Goal: Task Accomplishment & Management: Complete application form

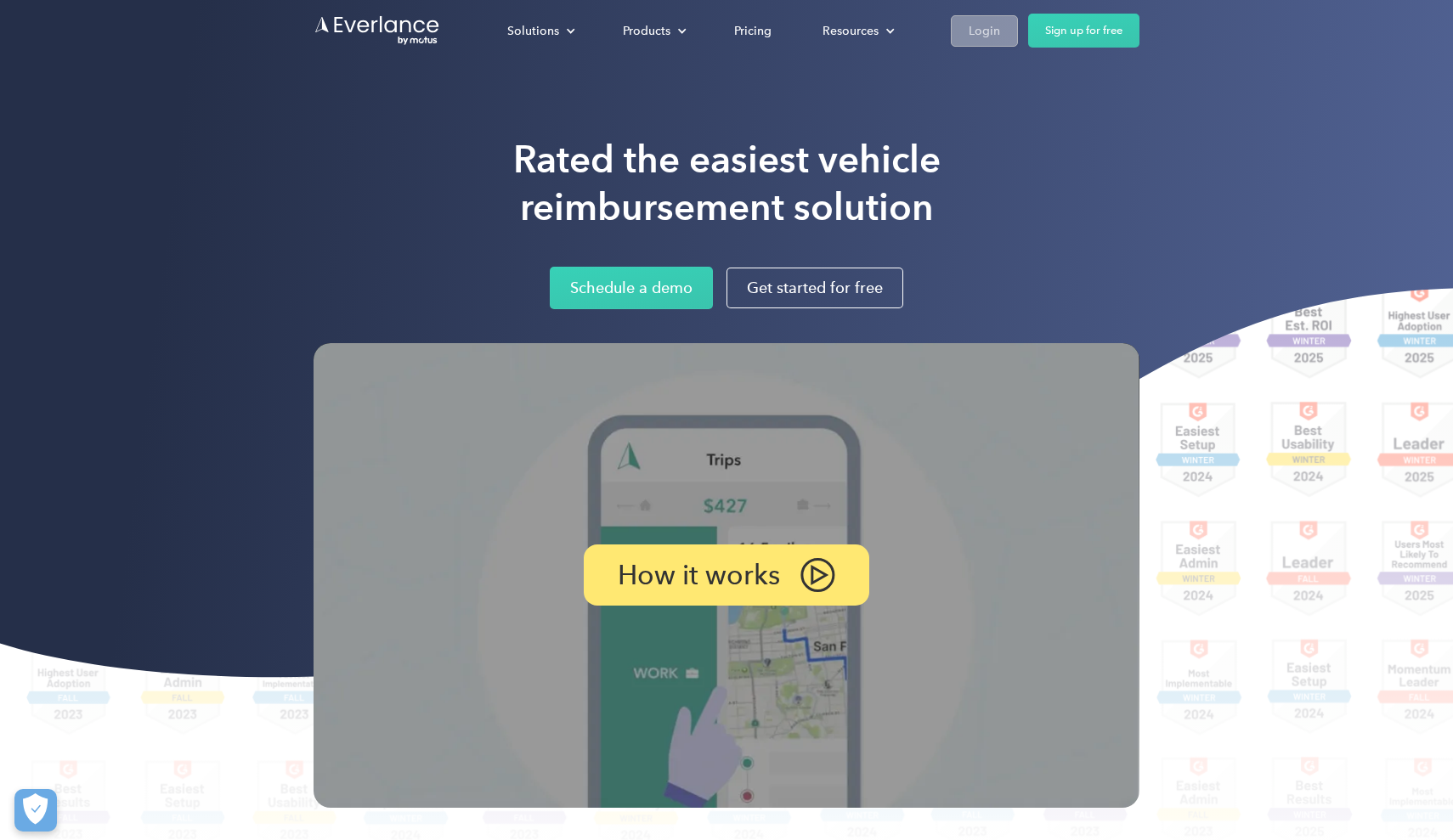
click at [992, 39] on div "Login" at bounding box center [984, 31] width 31 height 21
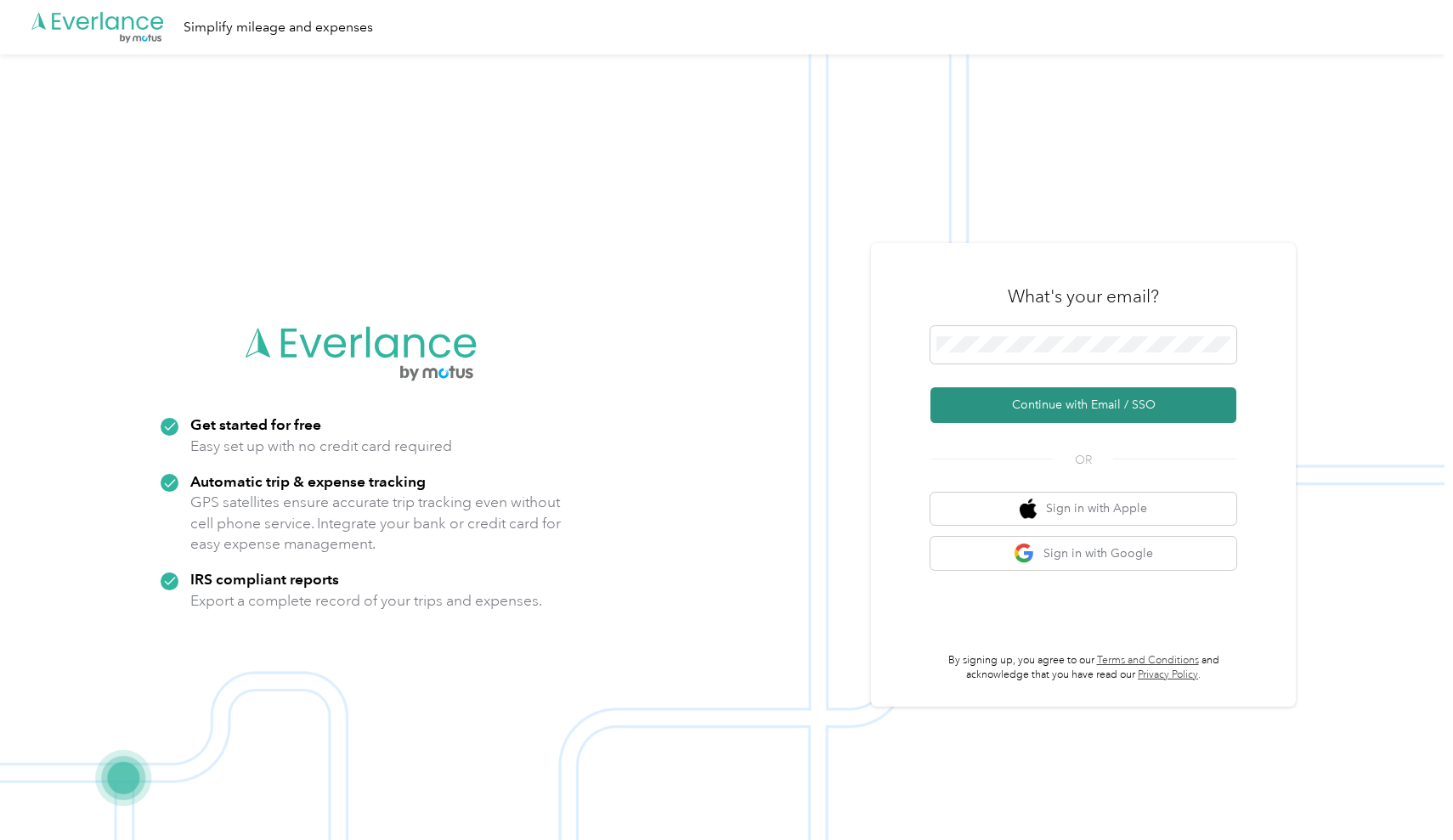
click at [1074, 405] on button "Continue with Email / SSO" at bounding box center [1083, 405] width 306 height 36
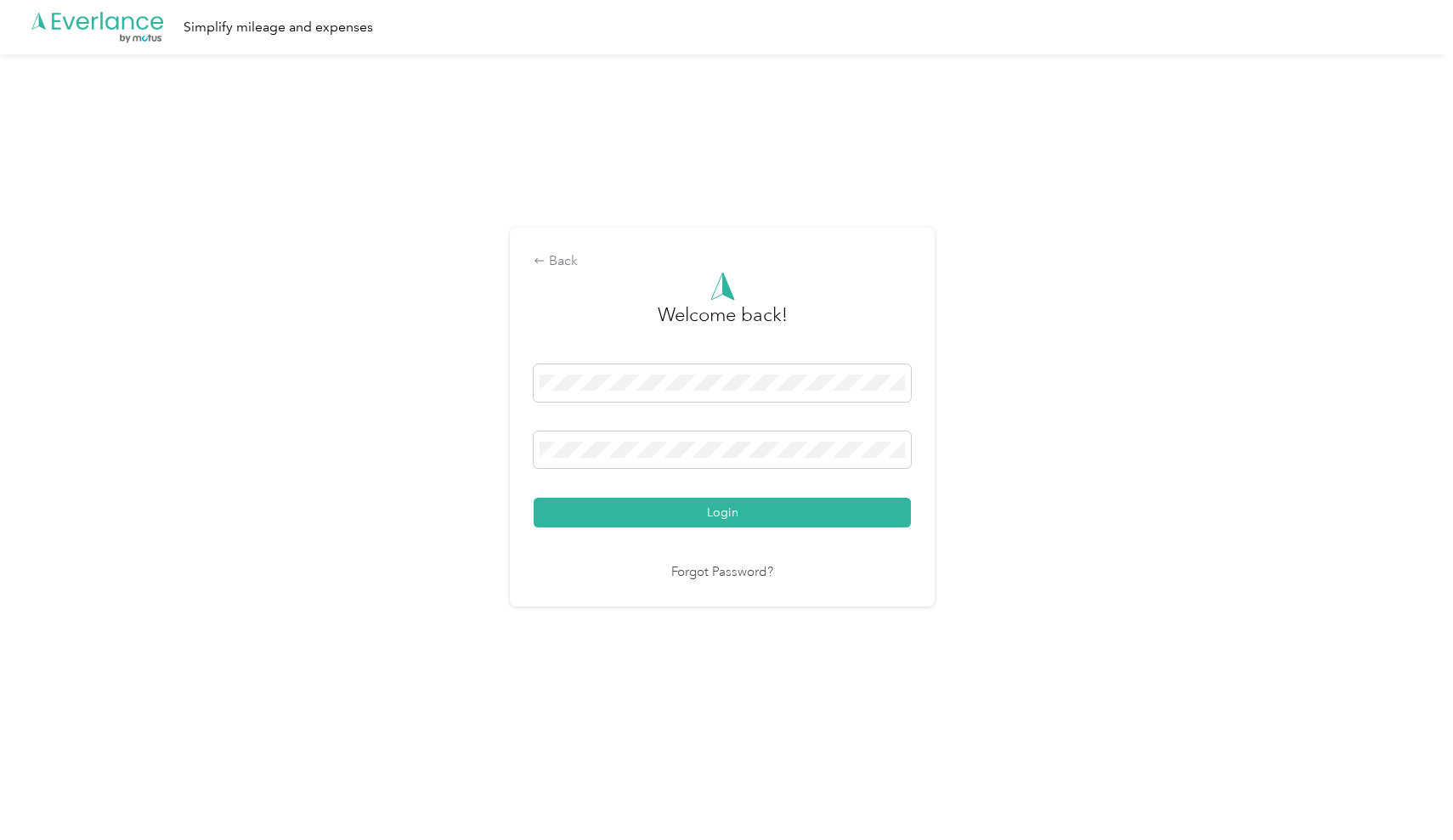
click at [726, 513] on button "Login" at bounding box center [722, 513] width 377 height 30
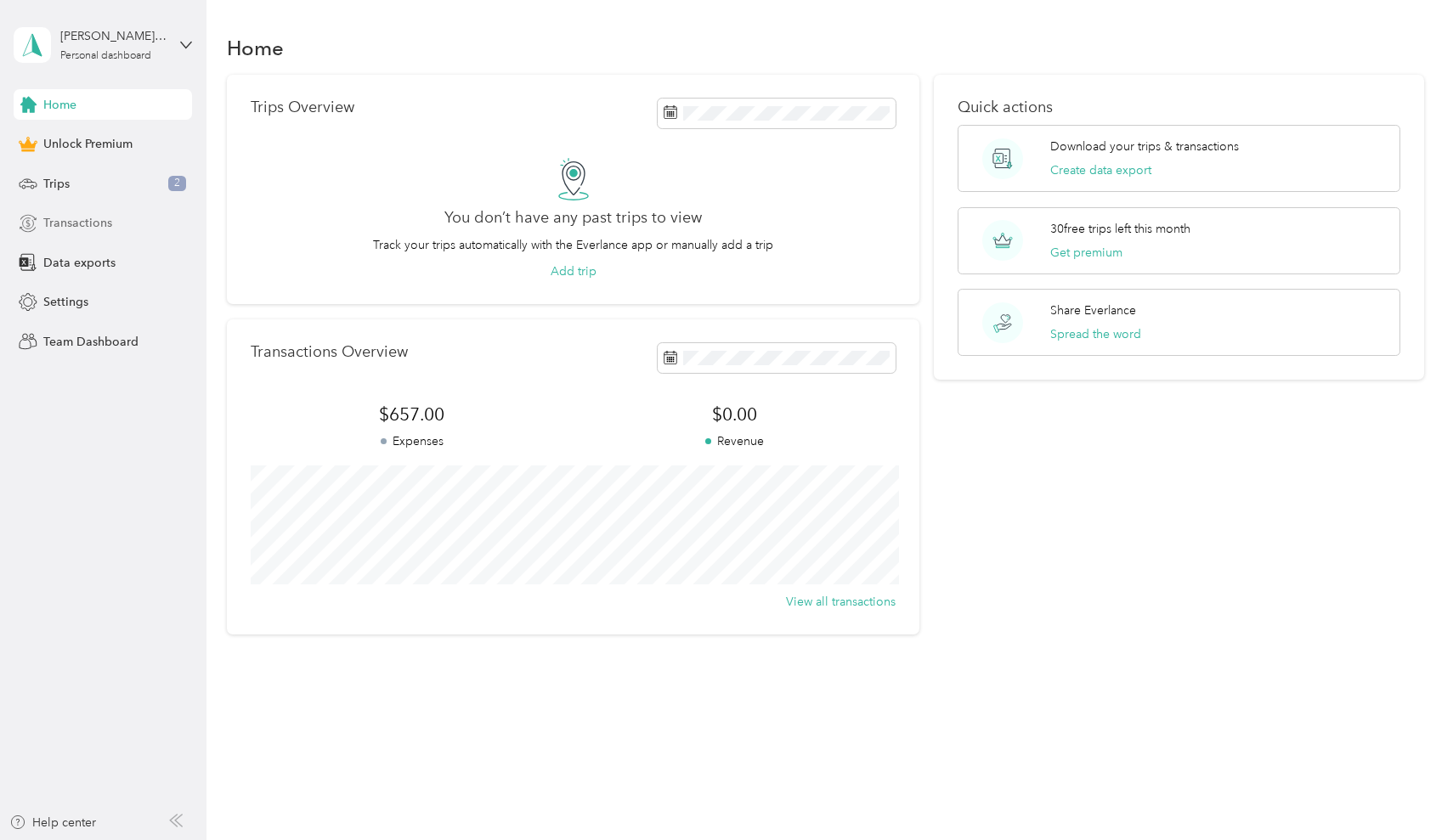
click at [63, 226] on span "Transactions" at bounding box center [78, 223] width 69 height 17
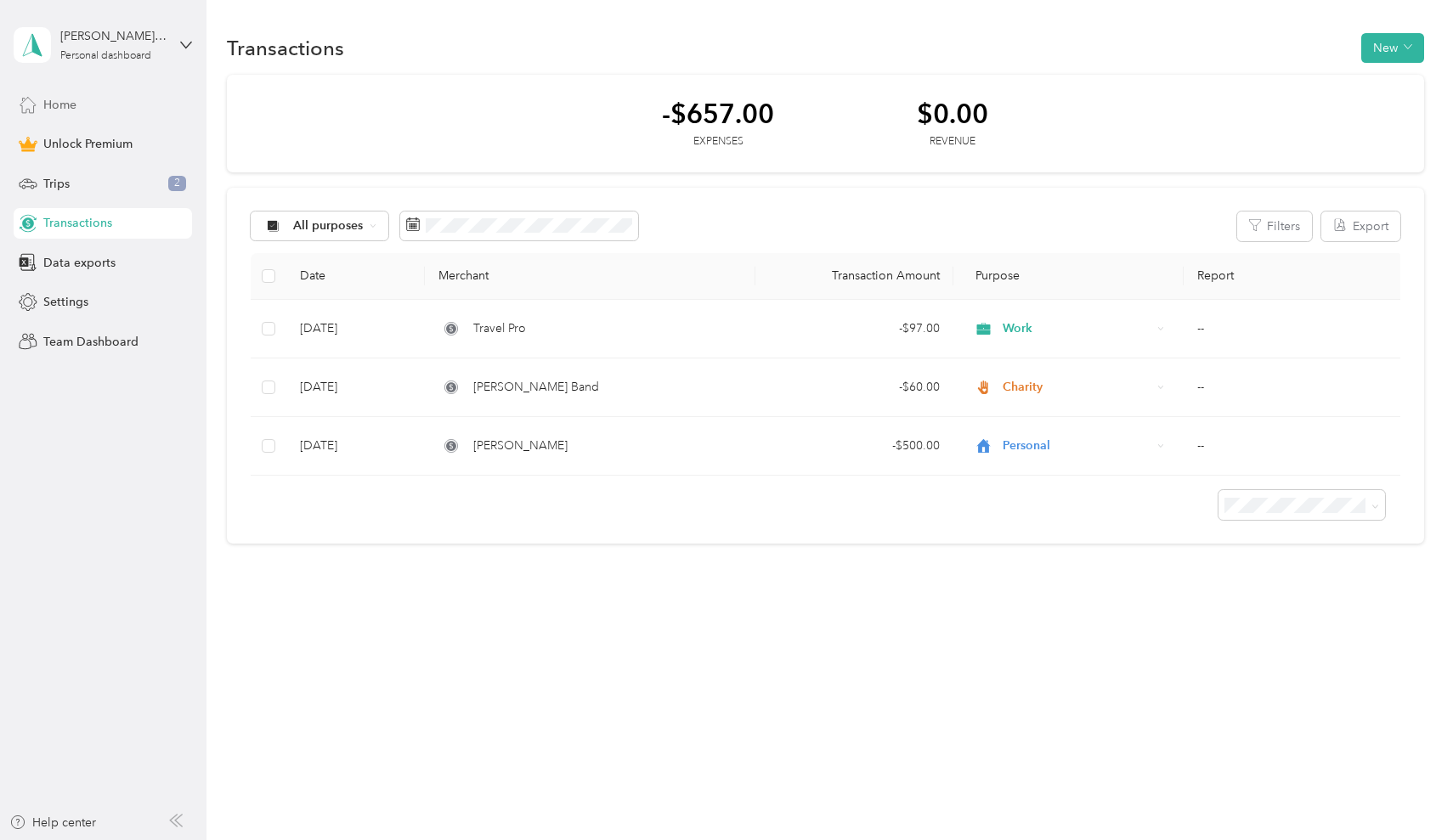
click at [72, 96] on span "Home" at bounding box center [60, 105] width 33 height 17
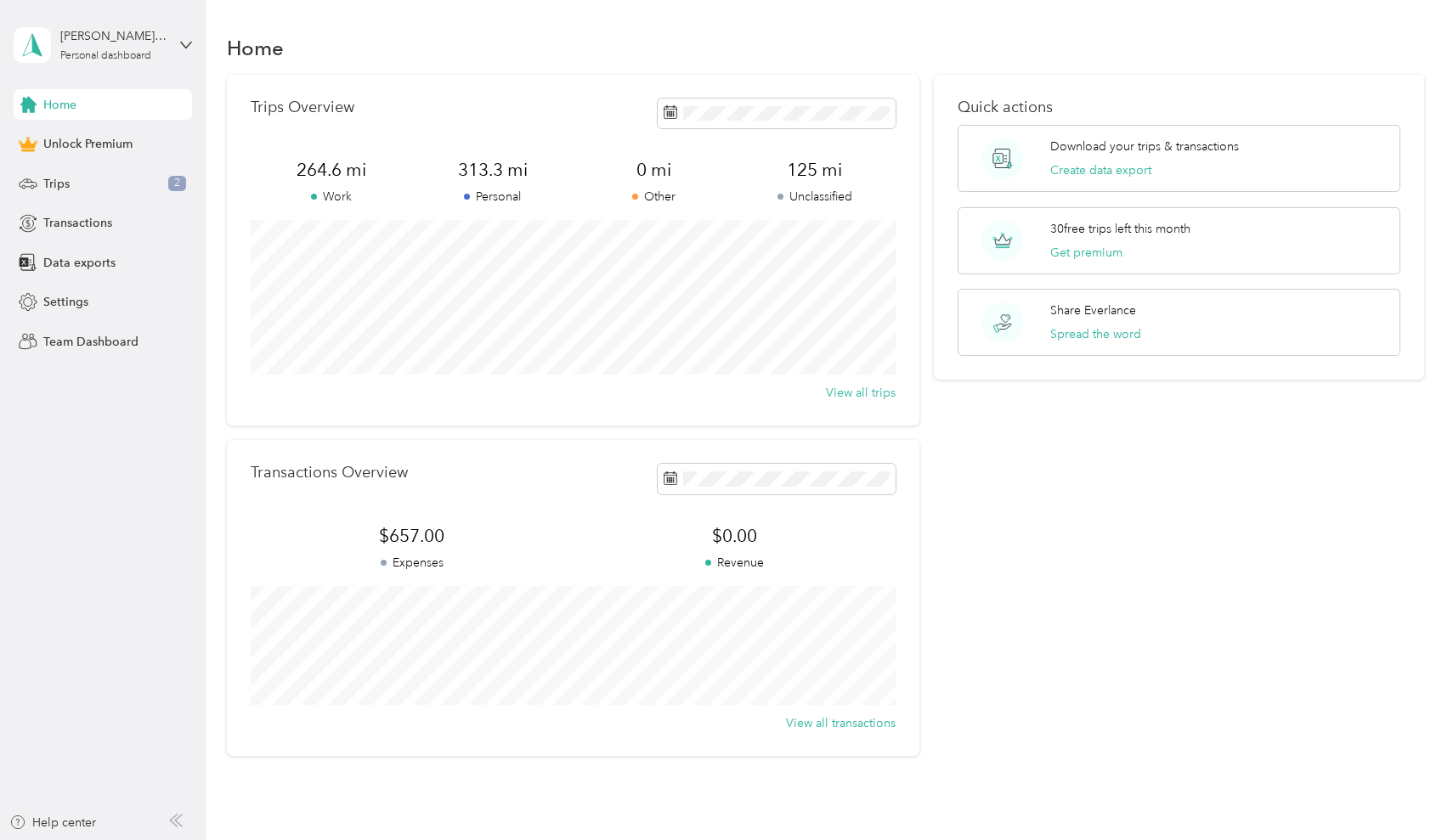
click at [919, 110] on div "Trips Overview 264.6 mi Work 313.3 mi Personal 0 mi Other 125 mi Unclassified V…" at bounding box center [573, 251] width 692 height 351
click at [72, 214] on span "Transactions" at bounding box center [78, 223] width 69 height 17
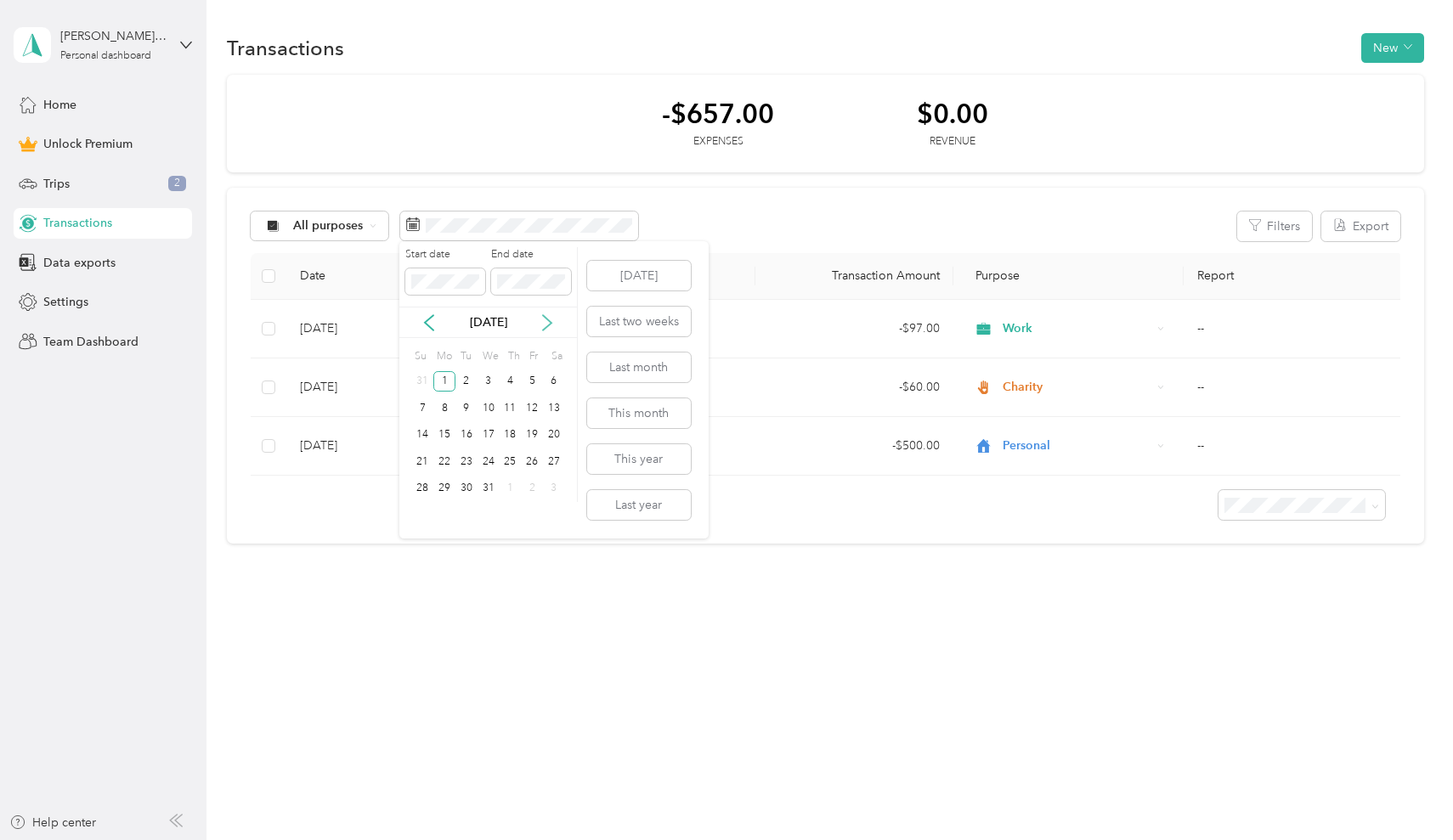
click at [552, 326] on icon at bounding box center [547, 322] width 17 height 17
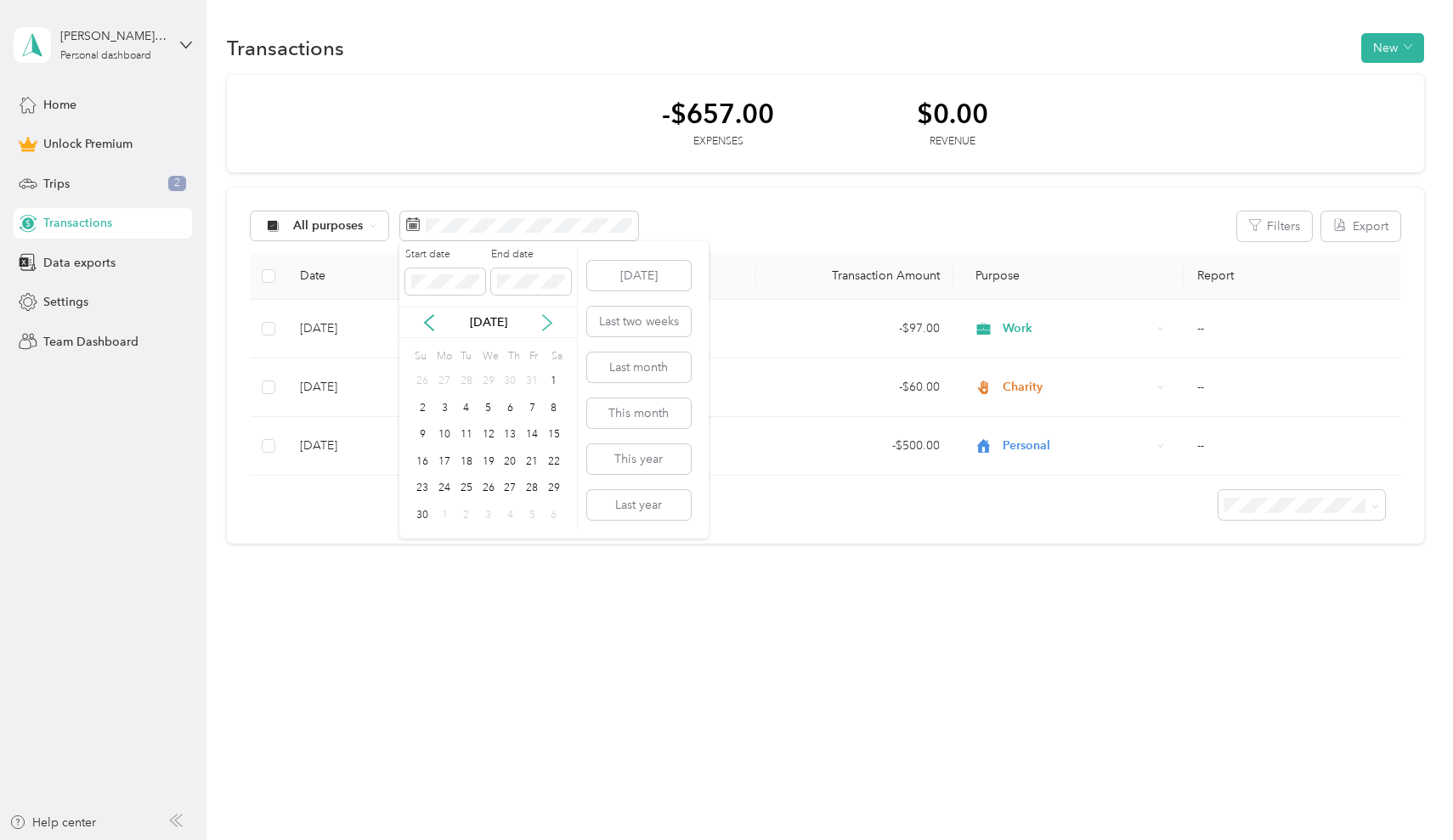
click at [552, 326] on icon at bounding box center [547, 322] width 17 height 17
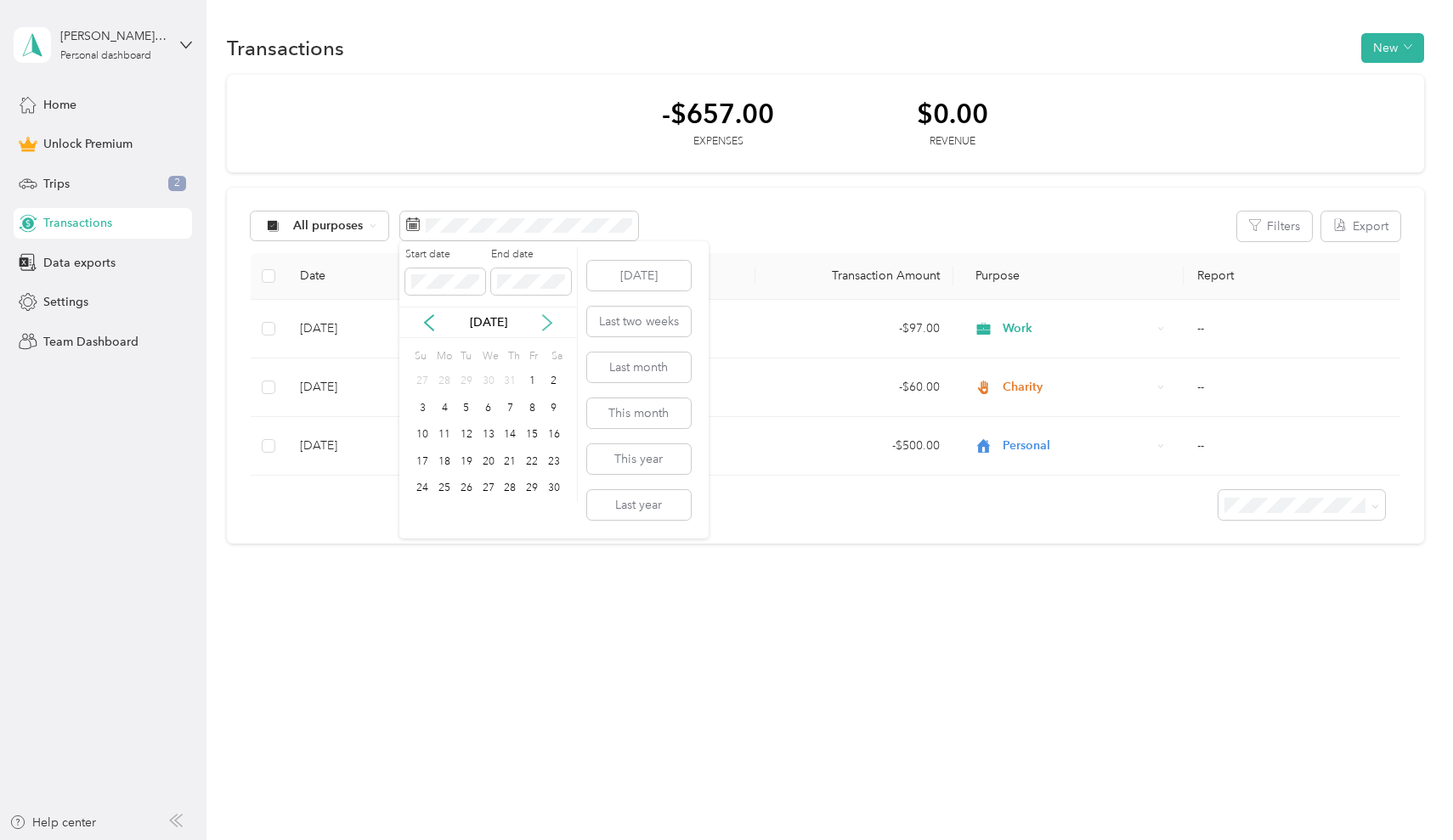
click at [552, 326] on icon at bounding box center [547, 322] width 17 height 17
click at [465, 492] on div "31" at bounding box center [466, 489] width 22 height 21
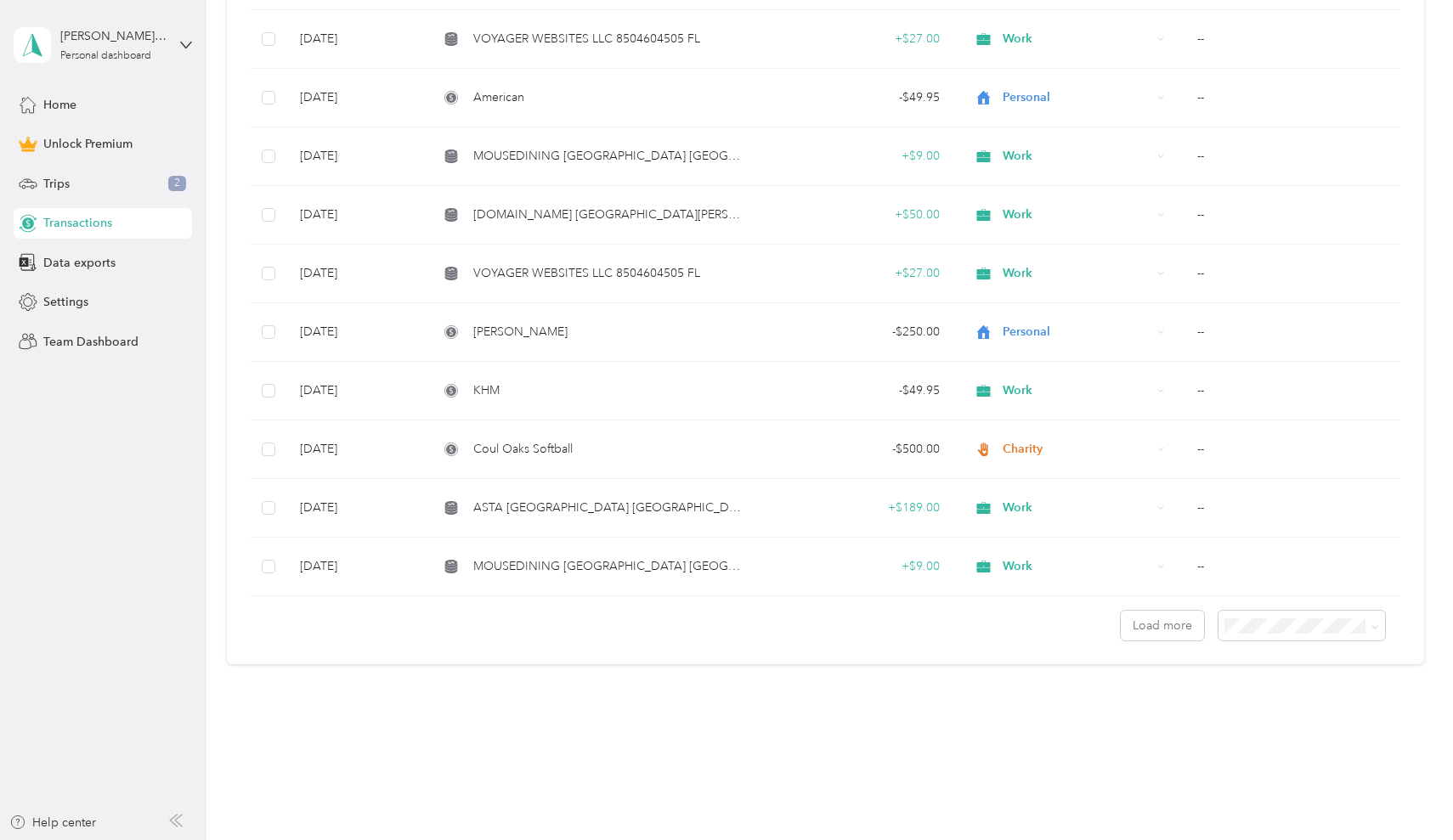
scroll to position [1168, 0]
click at [1169, 624] on button "Load more" at bounding box center [1161, 627] width 83 height 30
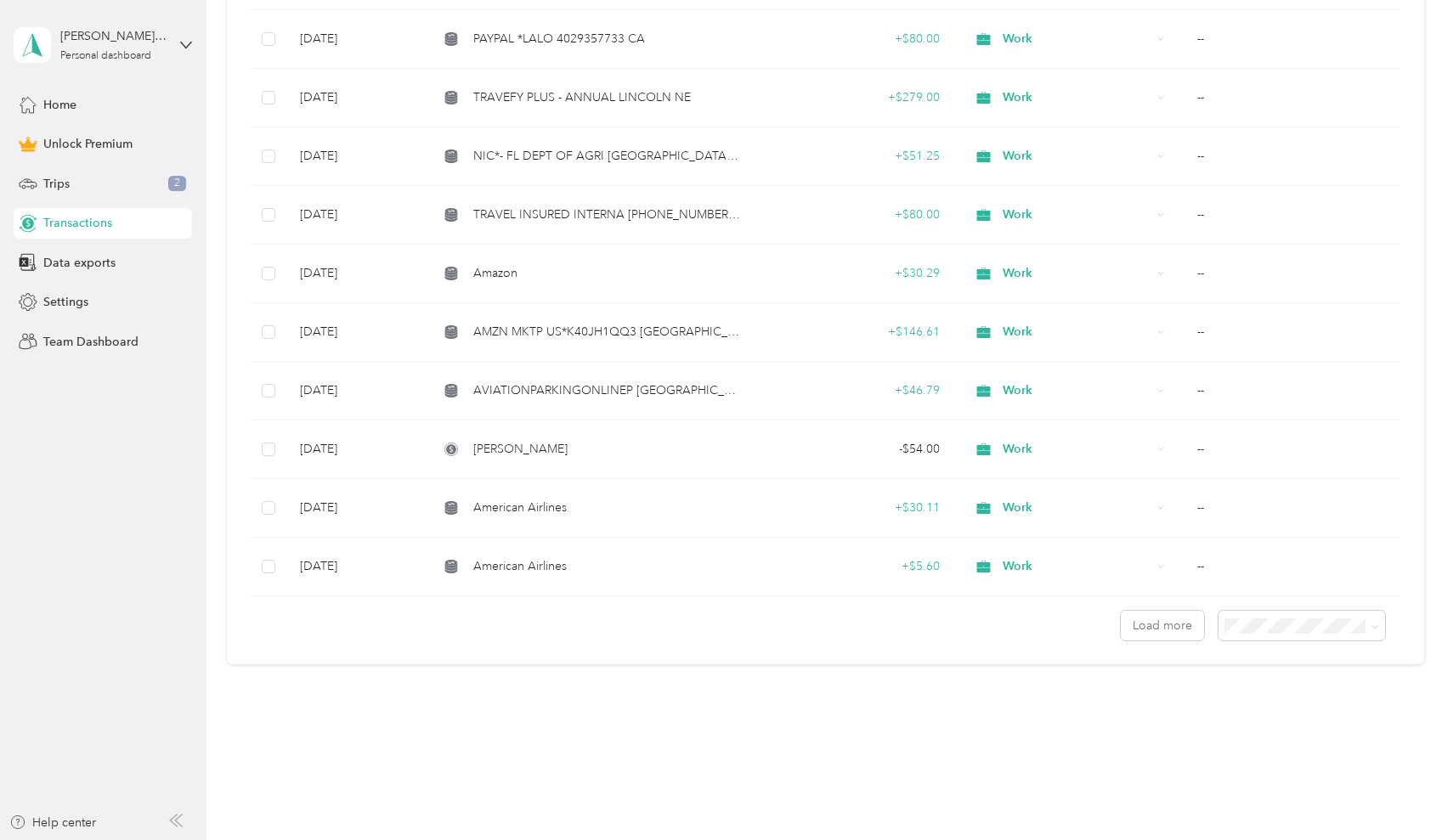
scroll to position [2634, 0]
click at [1147, 637] on button "Load more" at bounding box center [1161, 627] width 83 height 30
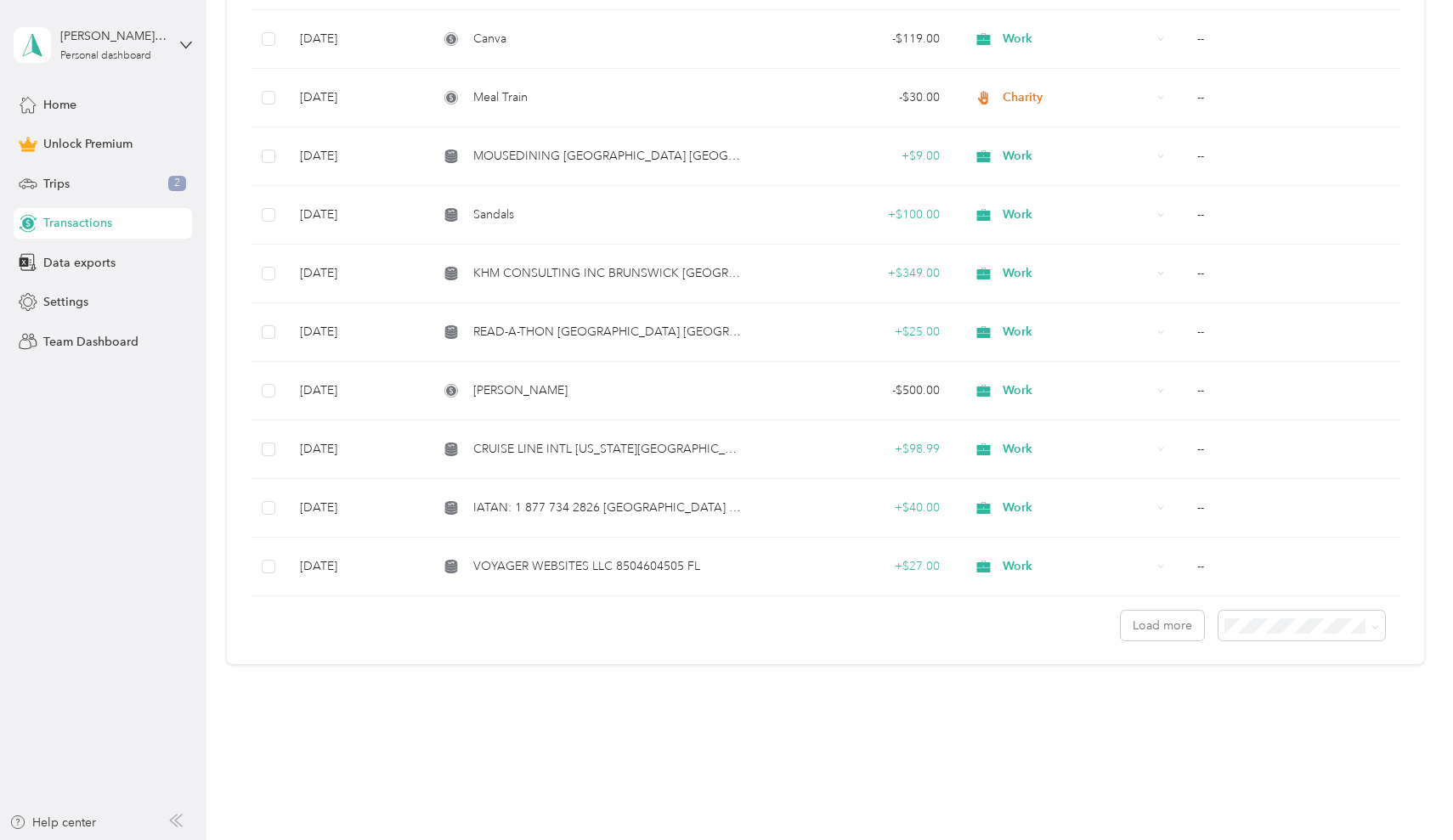
scroll to position [4100, 0]
click at [1180, 633] on button "Load more" at bounding box center [1161, 627] width 83 height 30
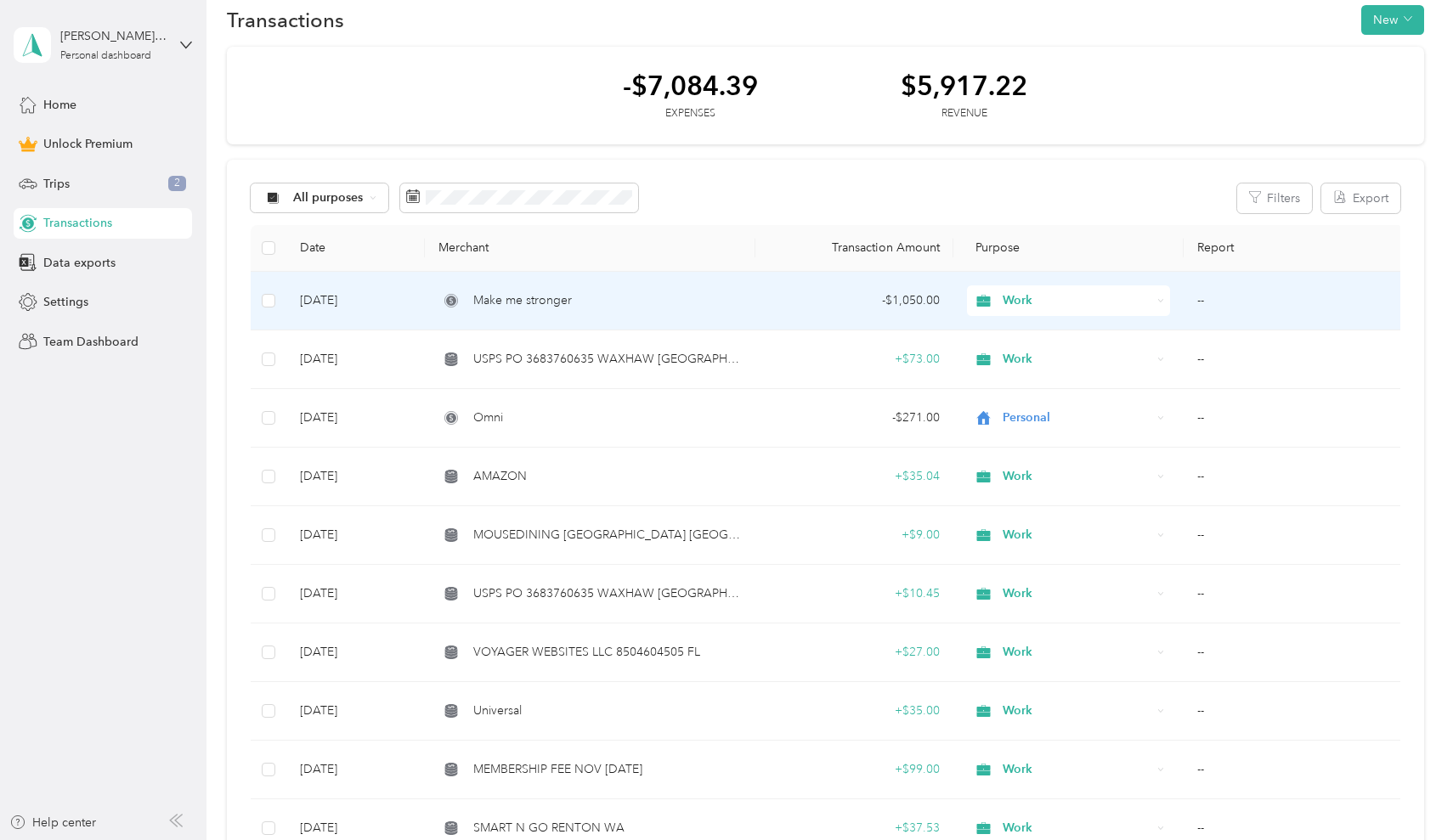
scroll to position [26, 0]
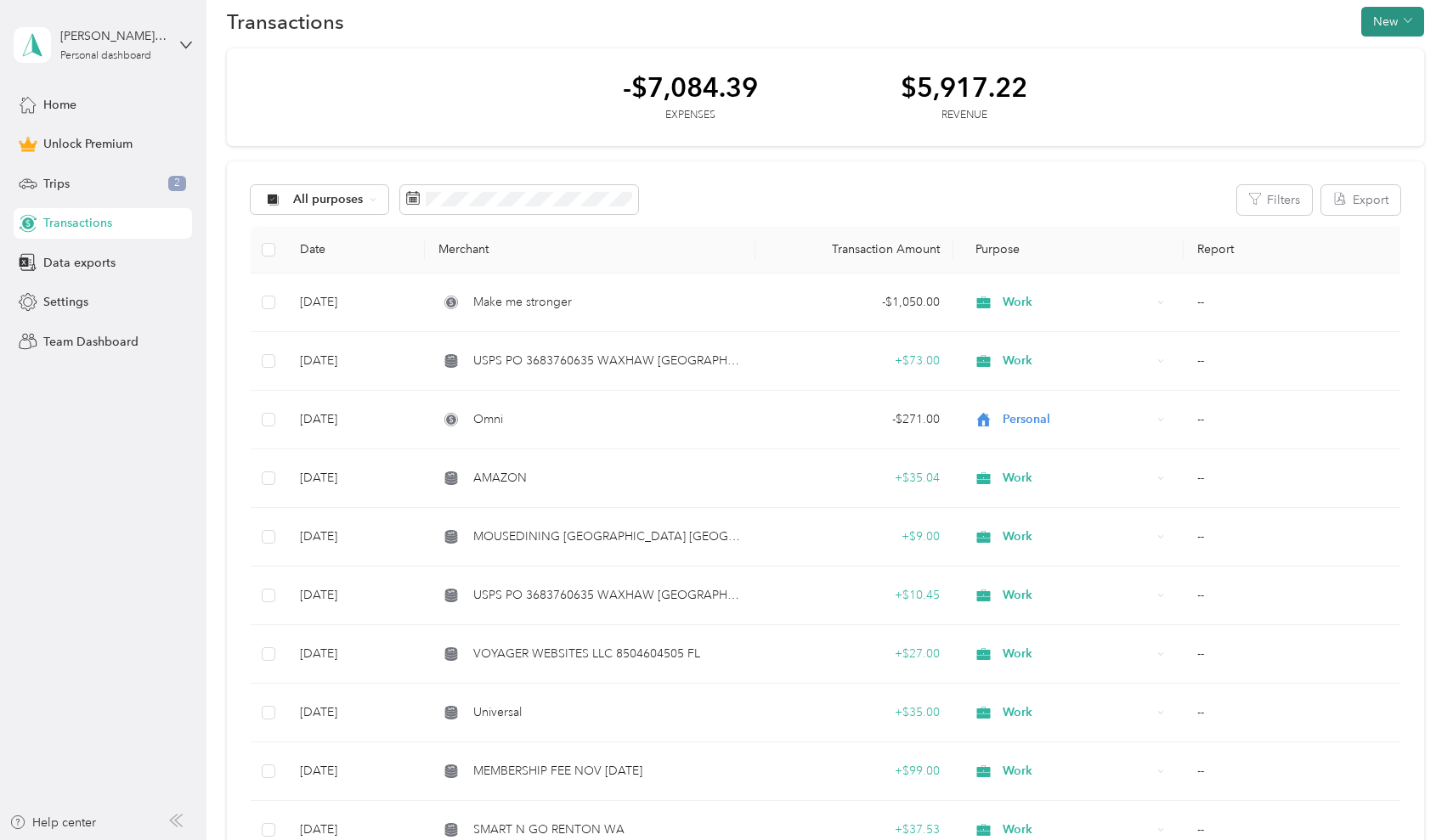
click at [1393, 20] on button "New" at bounding box center [1393, 22] width 63 height 30
click at [1388, 50] on span "Expense" at bounding box center [1392, 54] width 46 height 17
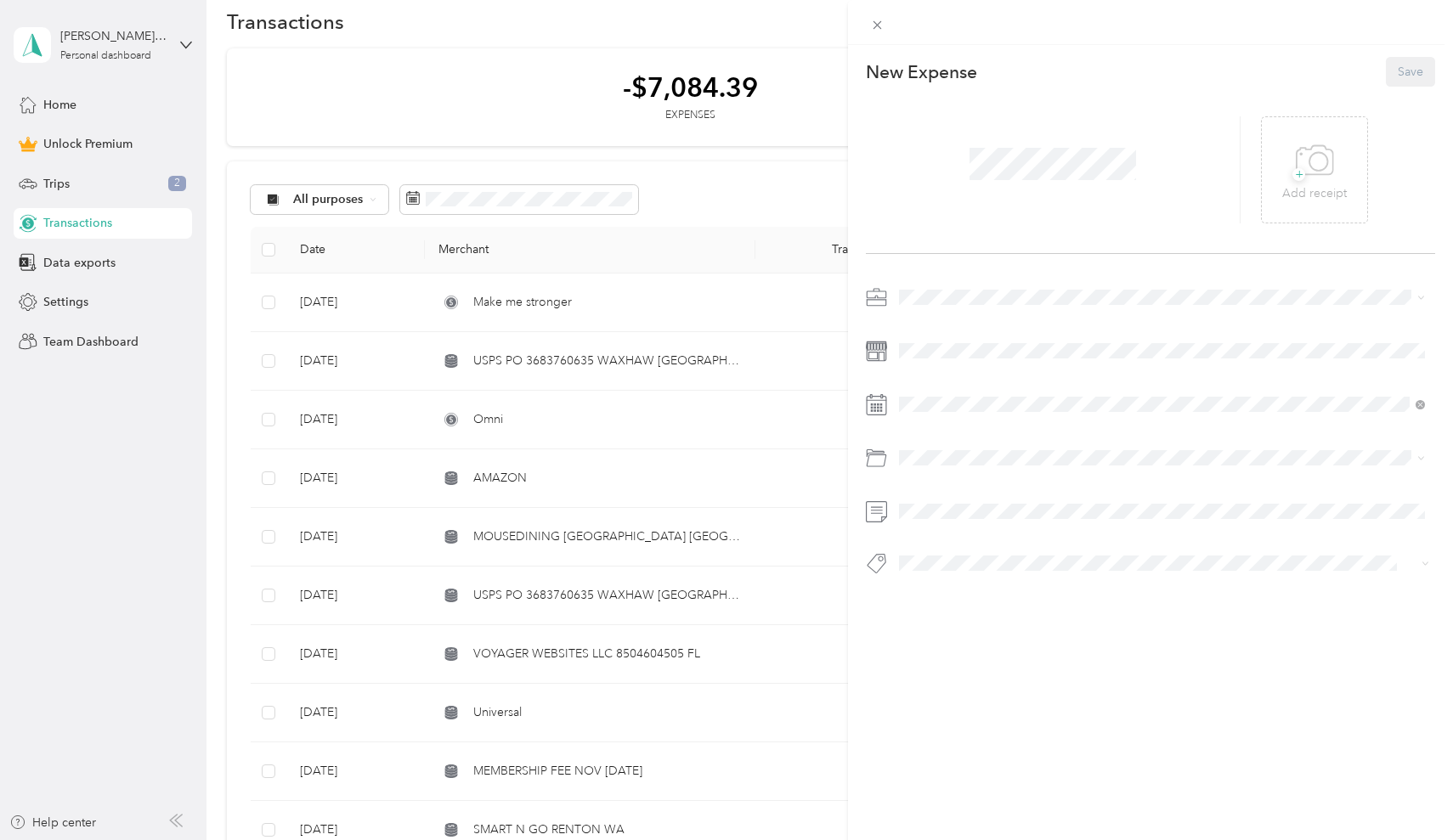
click at [913, 320] on span "Work" at bounding box center [919, 327] width 29 height 15
click at [939, 502] on icon at bounding box center [940, 500] width 9 height 16
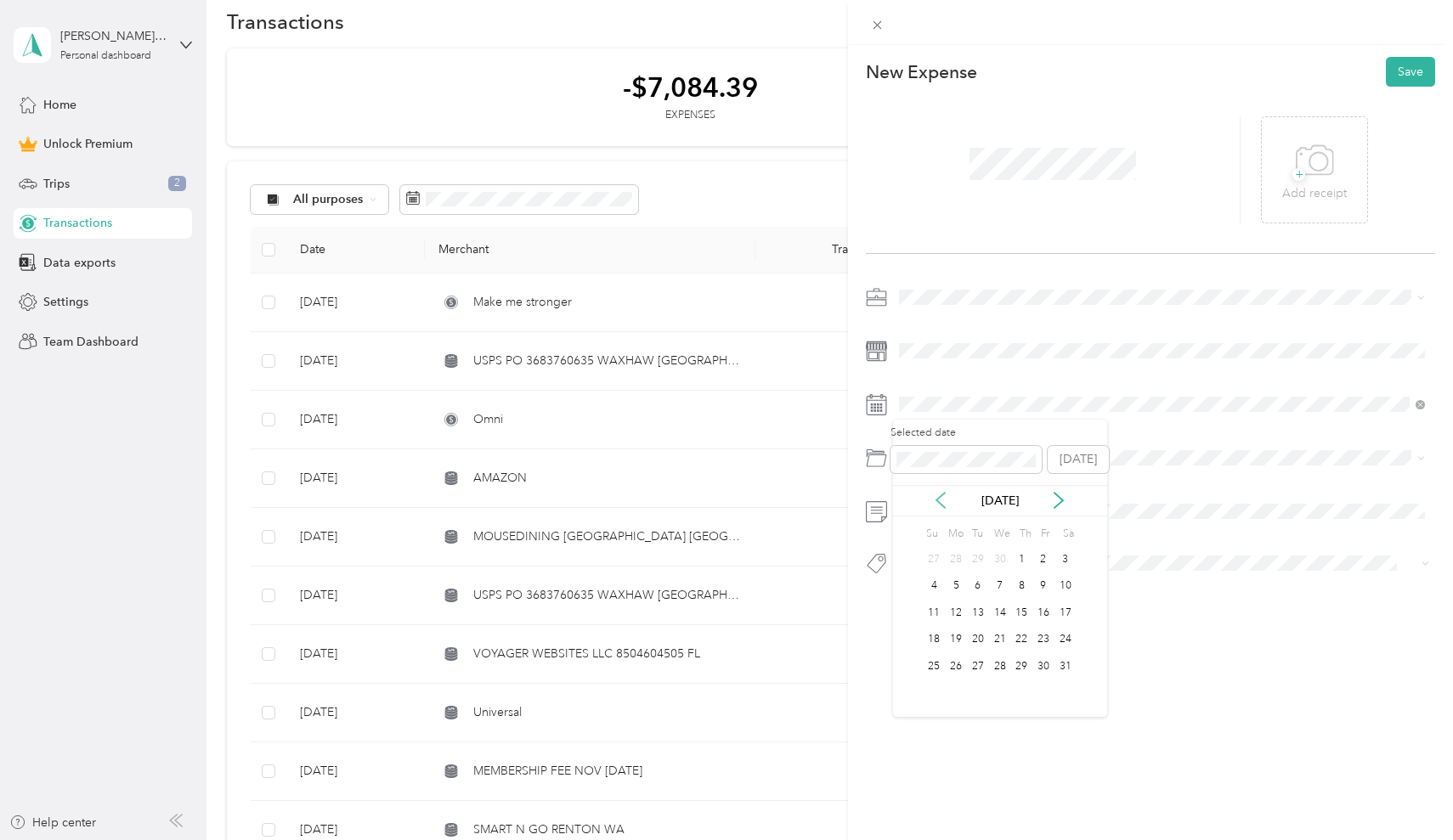
click at [939, 502] on icon at bounding box center [940, 500] width 9 height 16
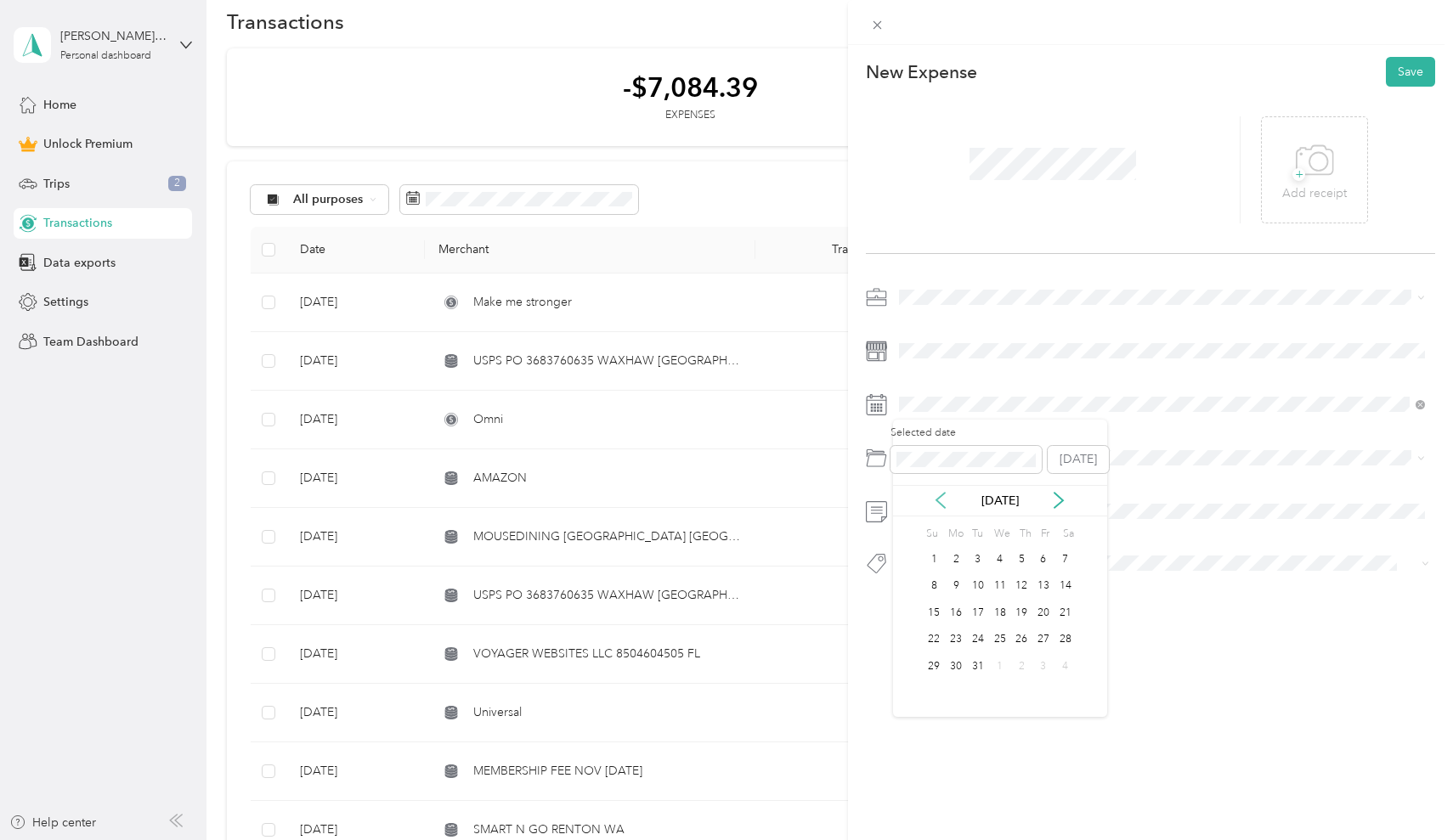
click at [939, 502] on icon at bounding box center [940, 500] width 9 height 16
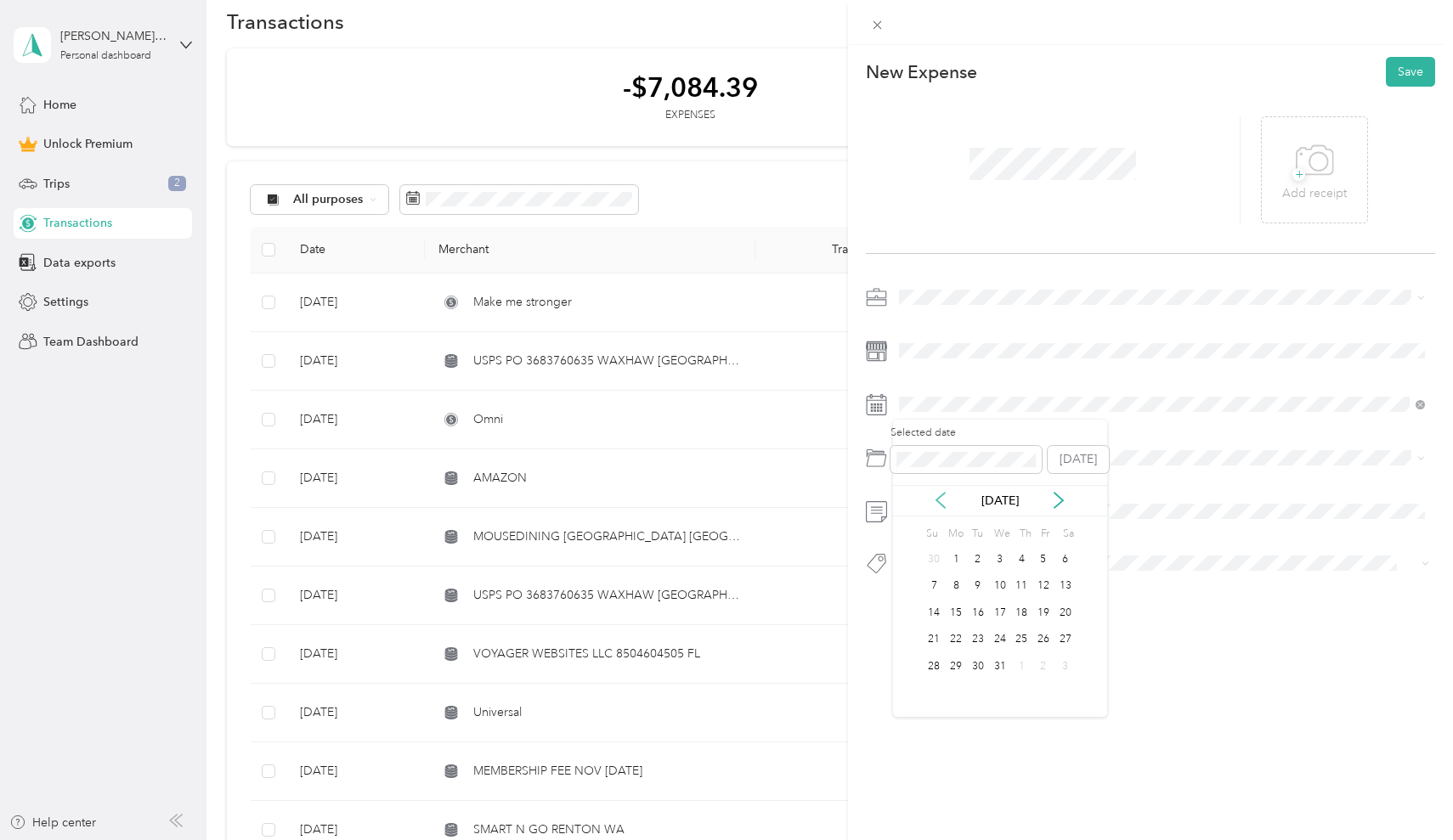
click at [939, 502] on icon at bounding box center [940, 500] width 9 height 16
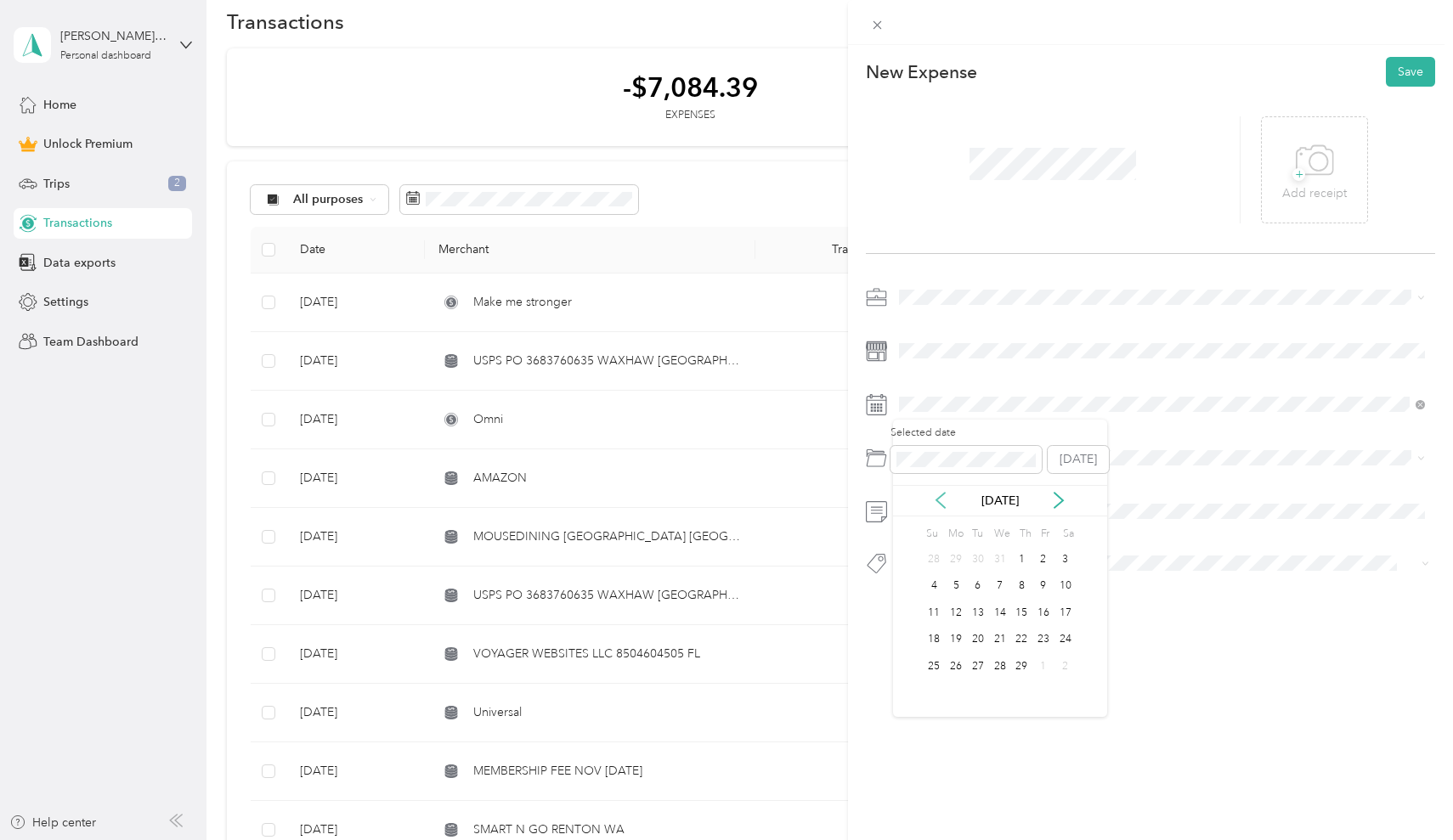
click at [939, 502] on icon at bounding box center [940, 500] width 9 height 16
click at [1069, 645] on div "27" at bounding box center [1064, 640] width 22 height 21
click at [951, 530] on li "Mobile Phone Plan" at bounding box center [1162, 527] width 539 height 30
click at [1415, 72] on button "Save" at bounding box center [1410, 72] width 49 height 30
click at [1018, 133] on span at bounding box center [1052, 154] width 178 height 45
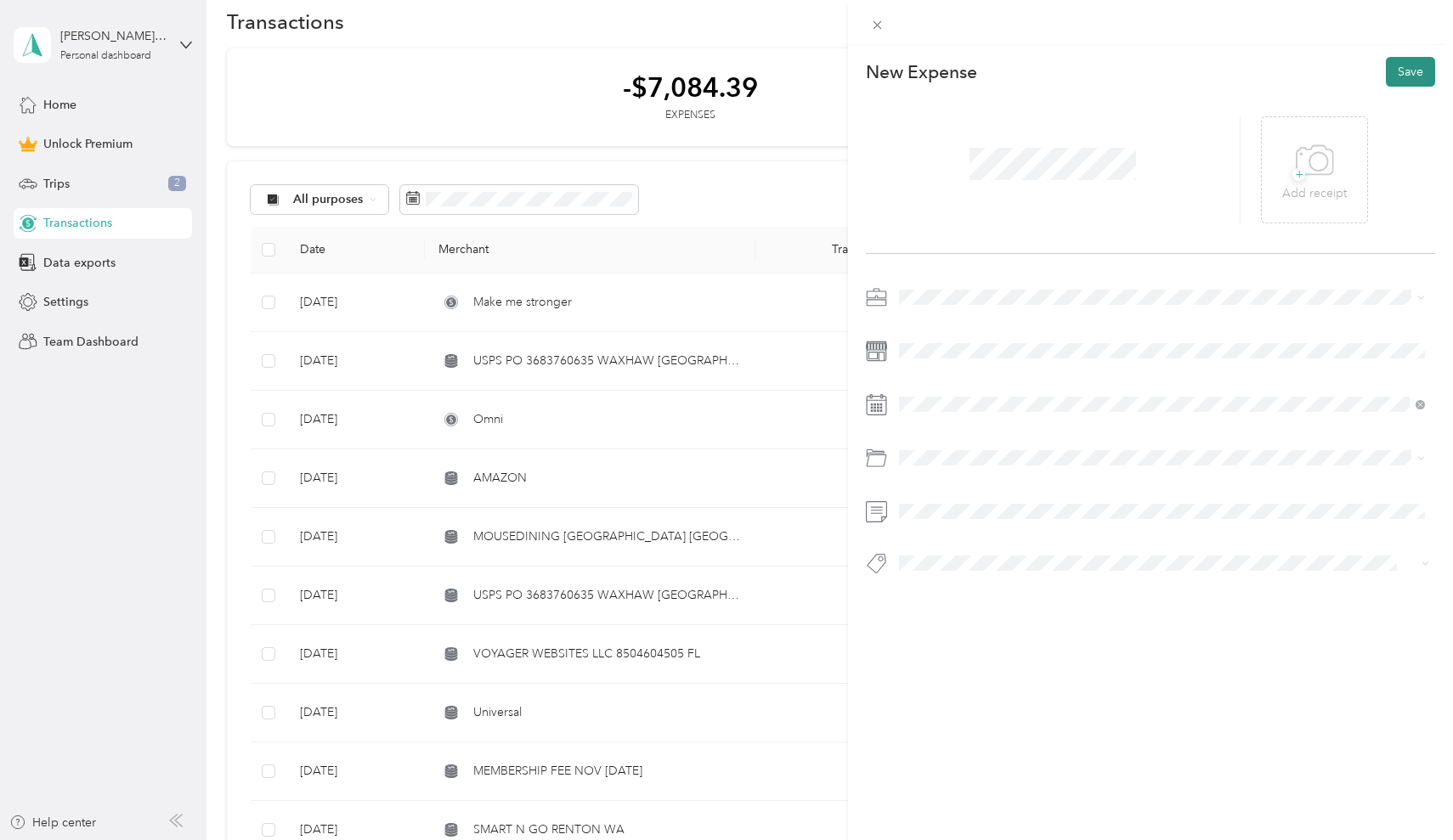
click at [1413, 77] on button "Save" at bounding box center [1410, 72] width 49 height 30
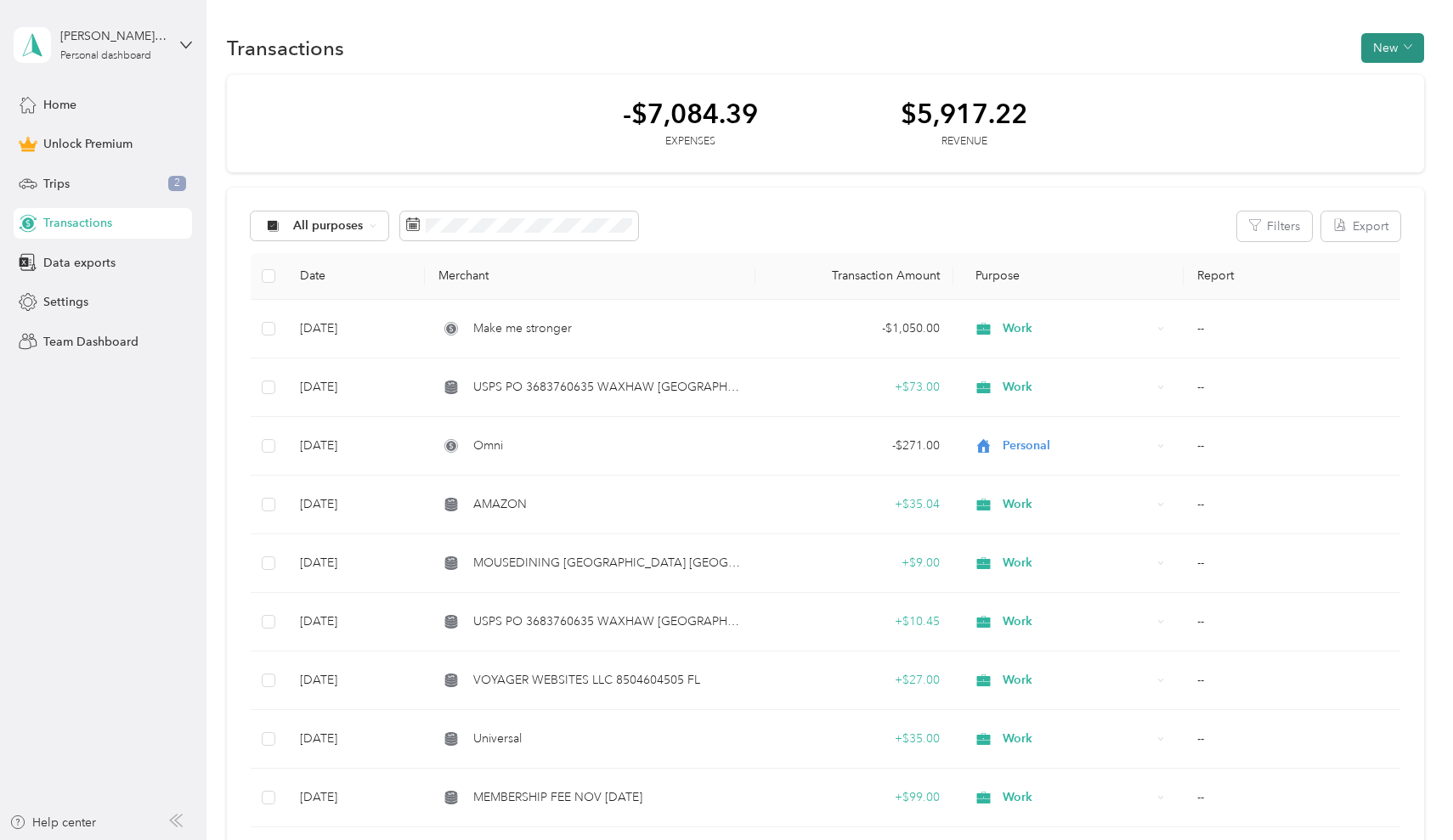
click at [1388, 38] on button "New" at bounding box center [1393, 48] width 63 height 30
click at [1387, 79] on span "Expense" at bounding box center [1392, 80] width 46 height 17
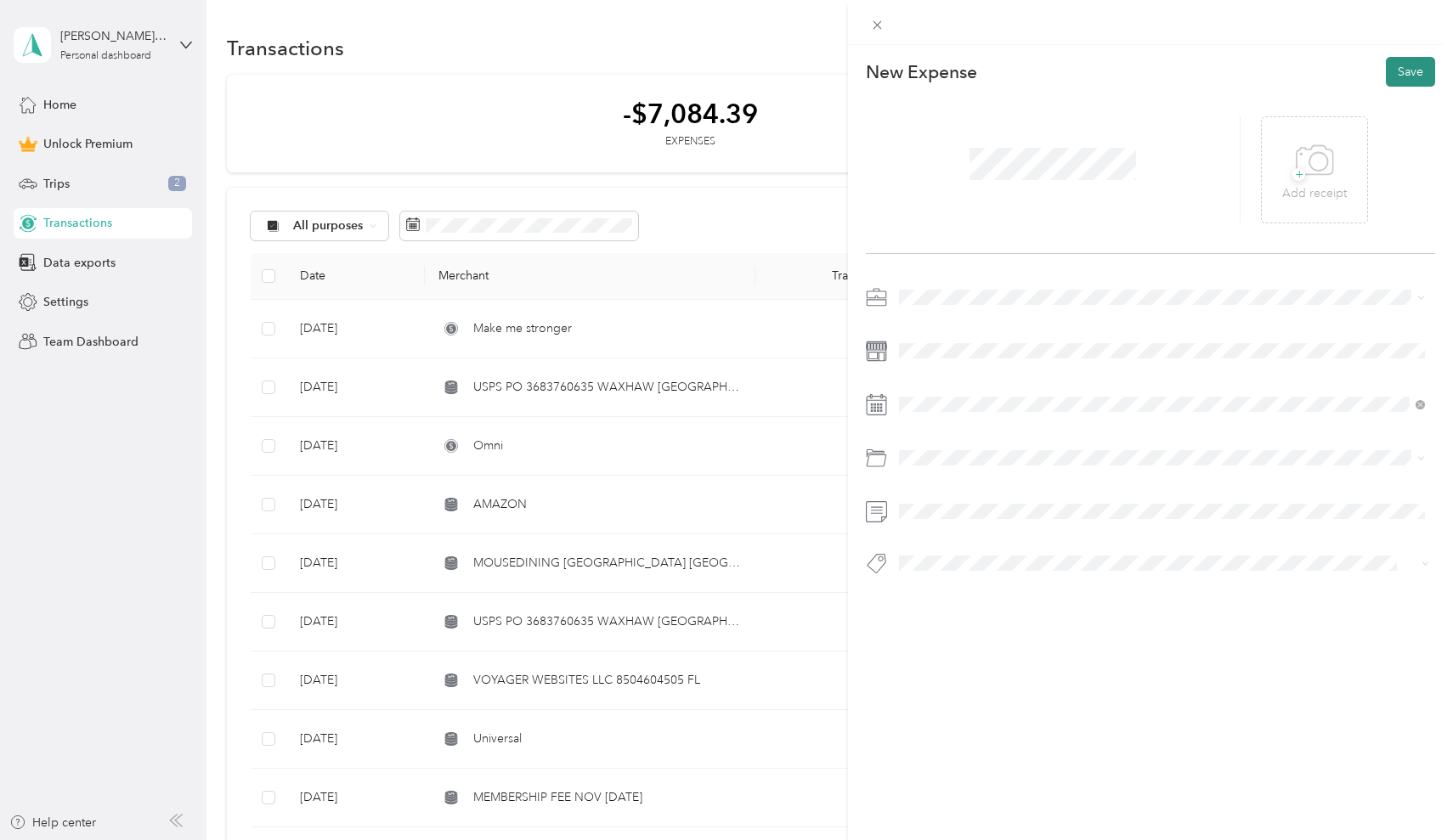
click at [1410, 72] on button "Save" at bounding box center [1410, 72] width 49 height 30
click at [919, 327] on li "Work" at bounding box center [1162, 327] width 539 height 30
click at [1058, 507] on icon at bounding box center [1058, 499] width 17 height 17
click at [943, 505] on icon at bounding box center [940, 499] width 17 height 17
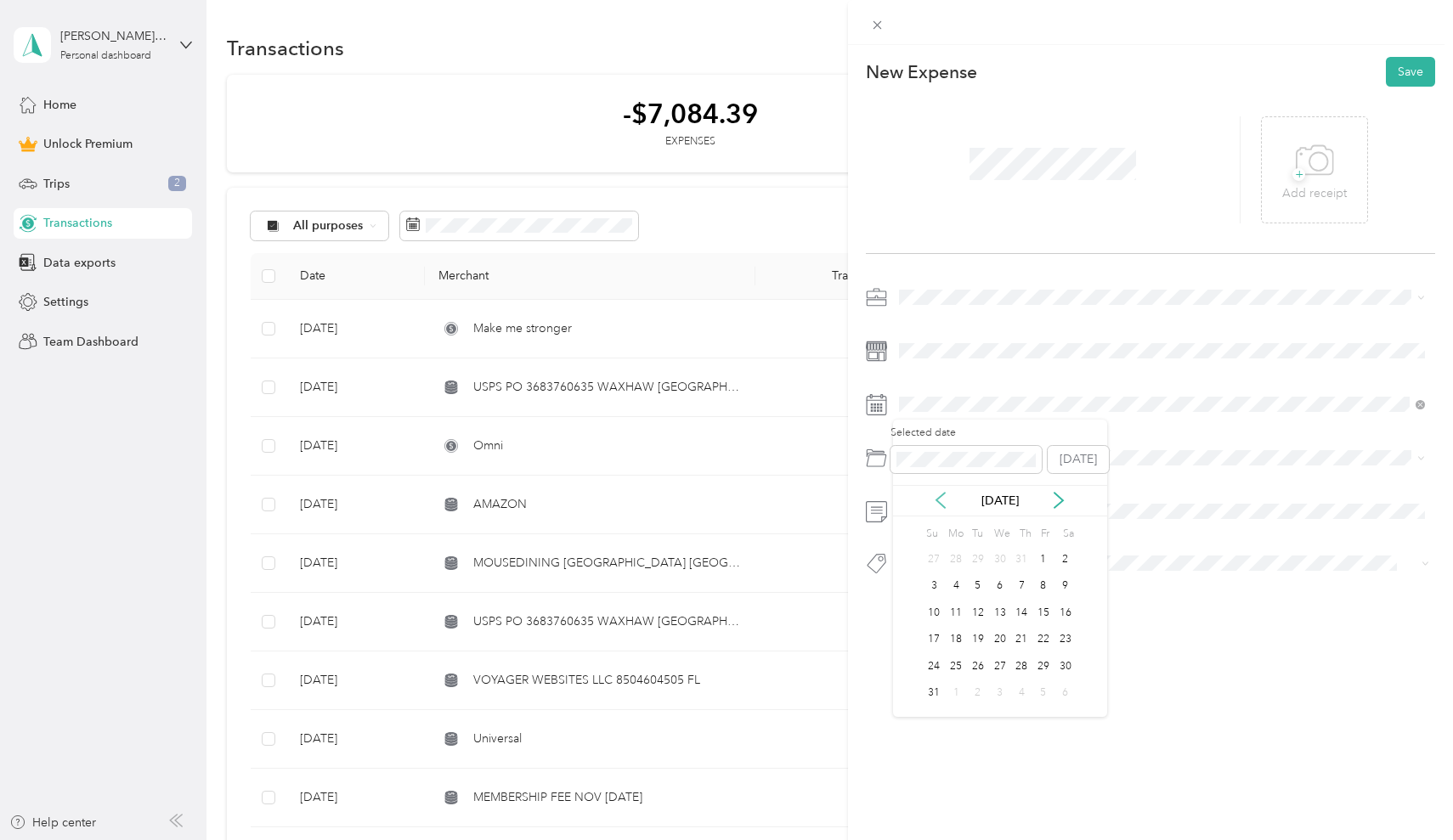
click at [943, 505] on icon at bounding box center [940, 499] width 17 height 17
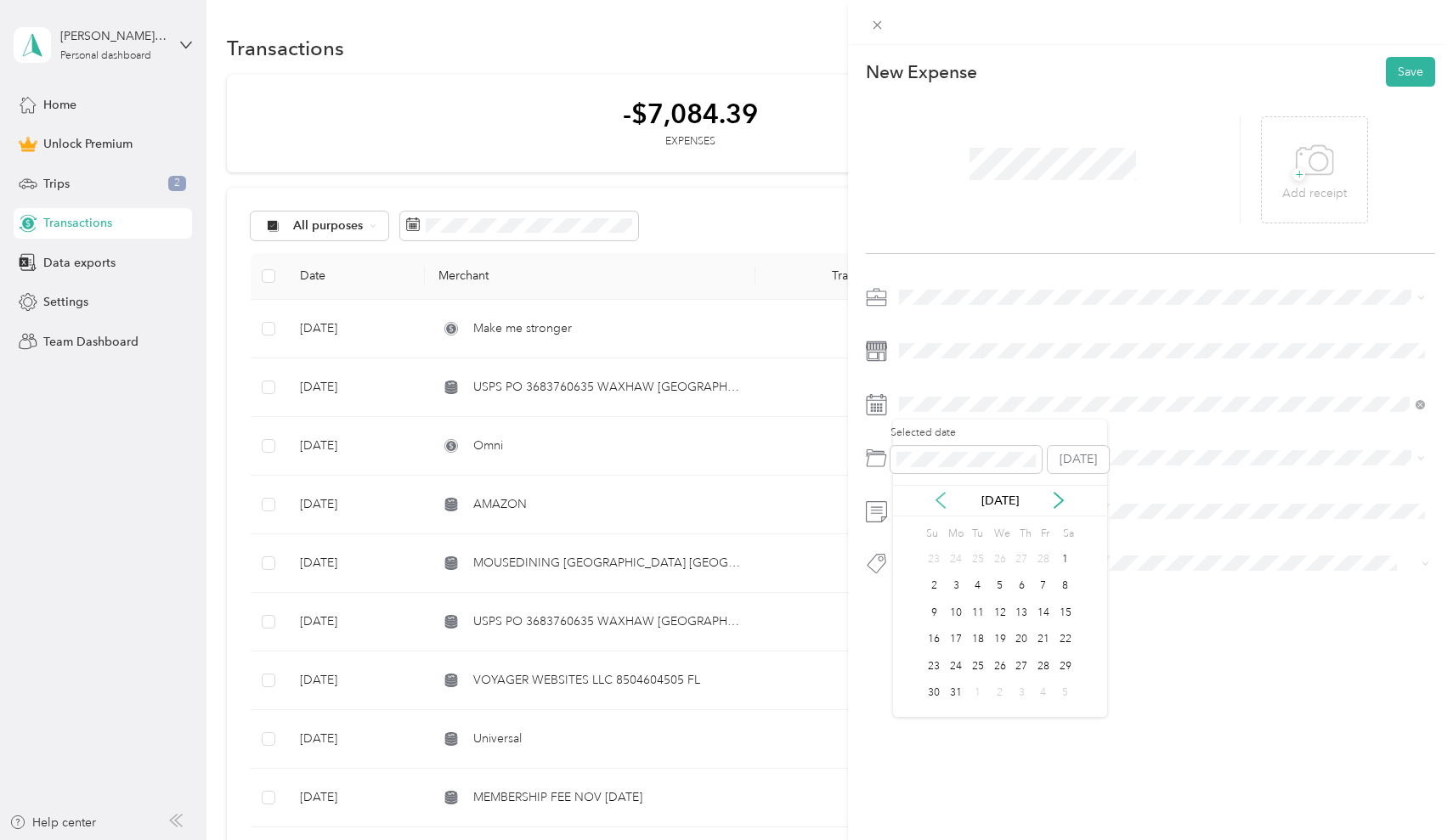
click at [943, 505] on icon at bounding box center [940, 499] width 17 height 17
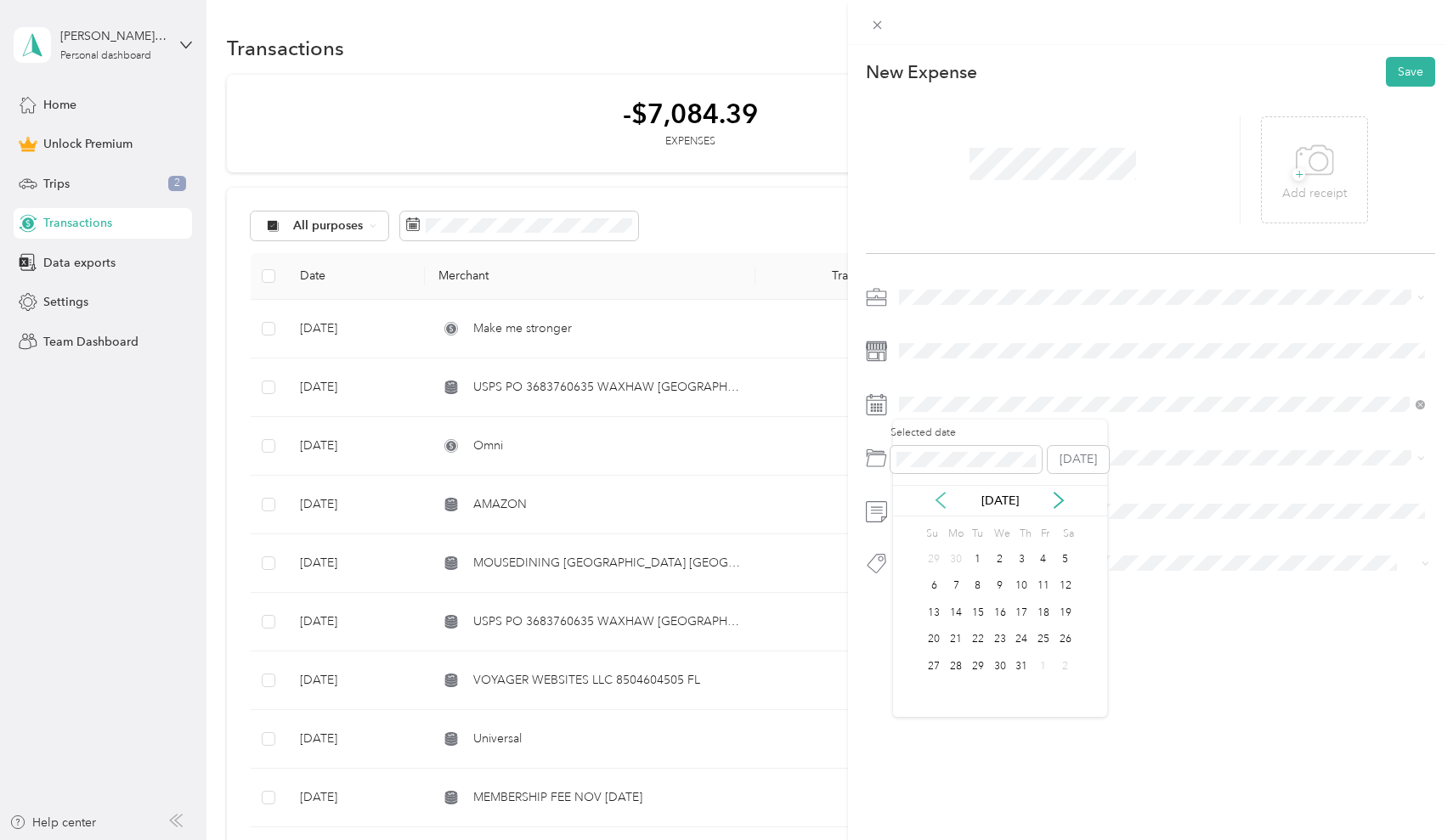
click at [943, 505] on icon at bounding box center [940, 499] width 17 height 17
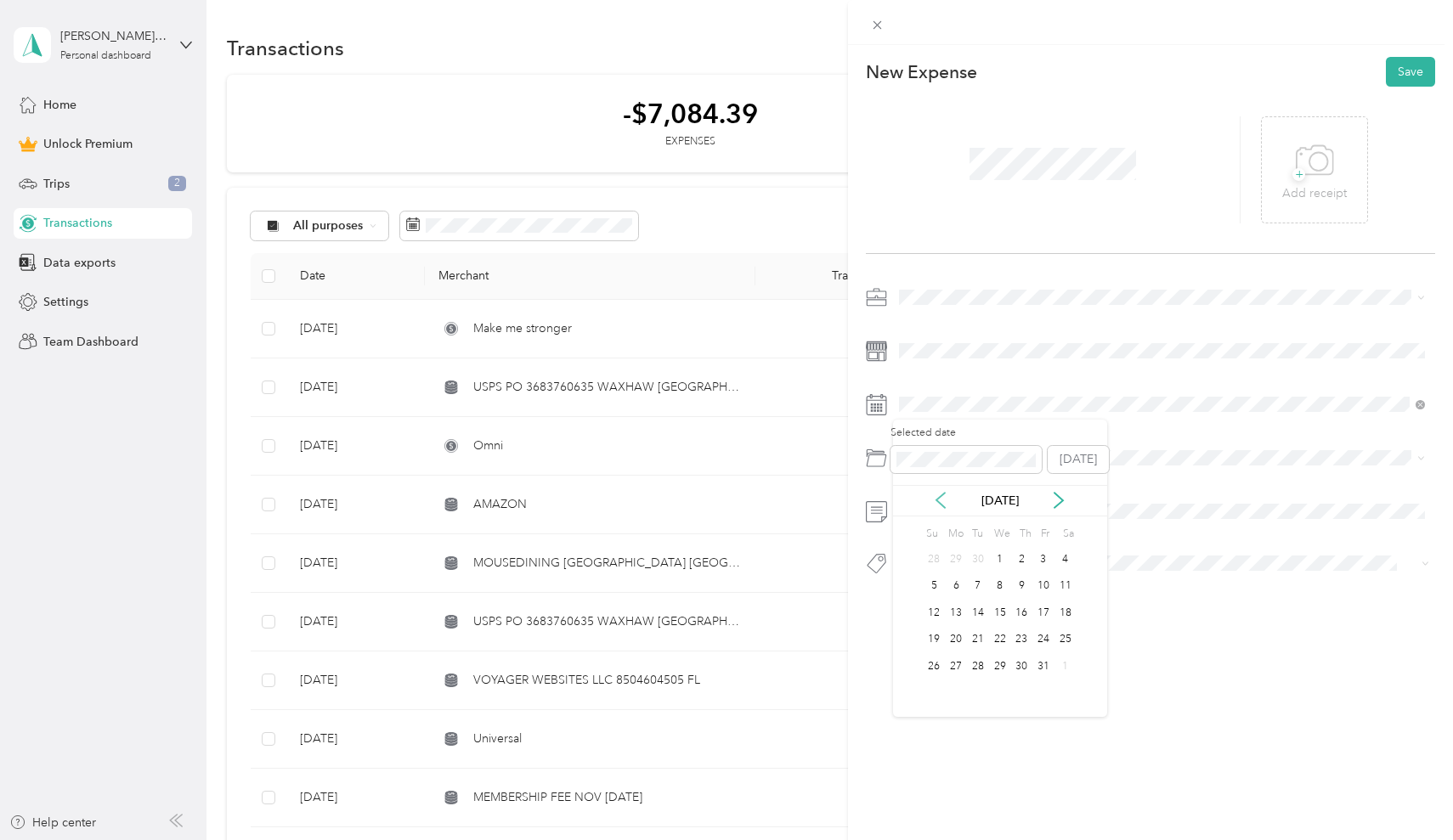
click at [943, 505] on icon at bounding box center [940, 499] width 17 height 17
click at [1060, 502] on icon at bounding box center [1058, 500] width 9 height 16
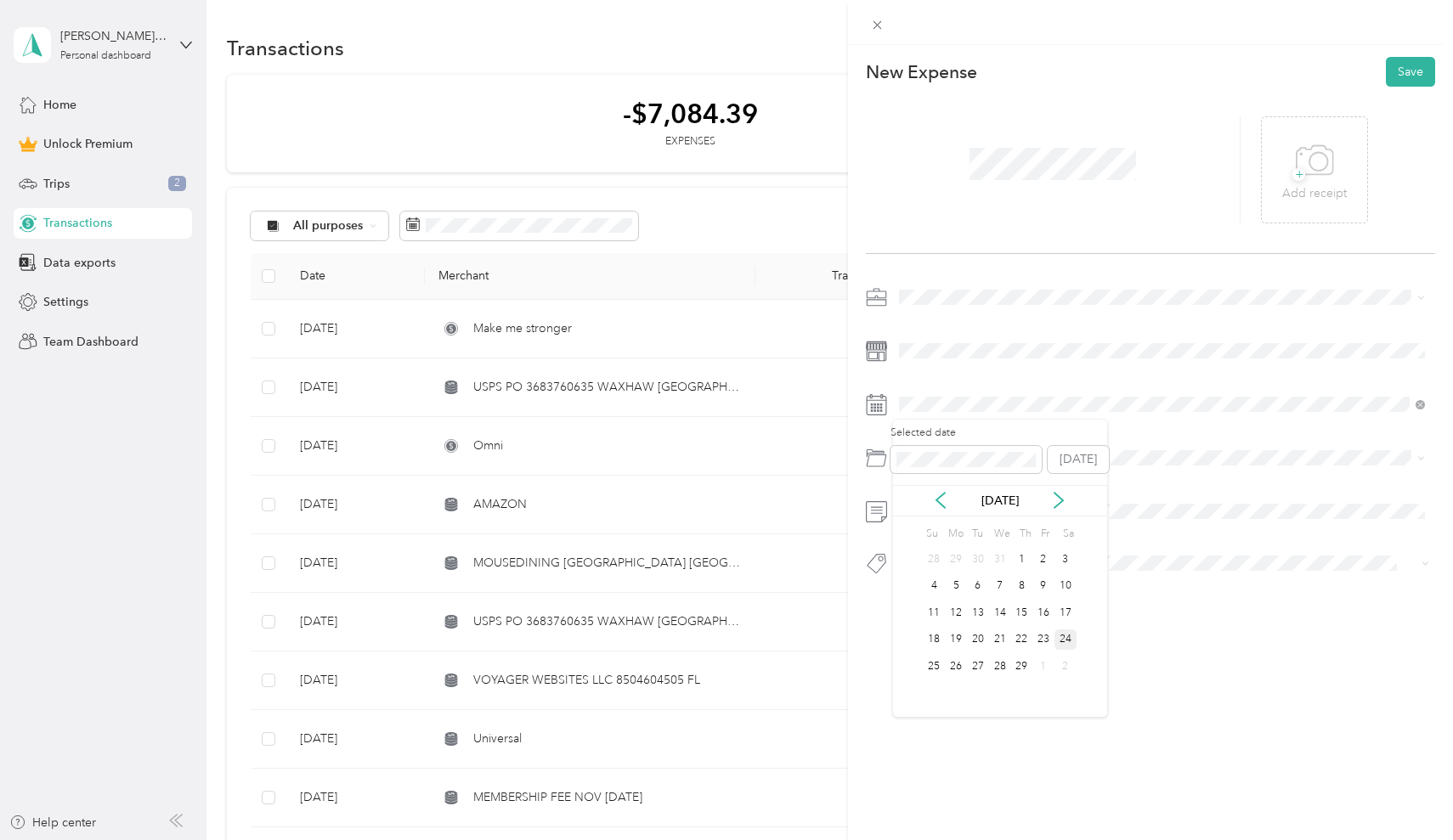
click at [1062, 636] on div "24" at bounding box center [1064, 640] width 22 height 21
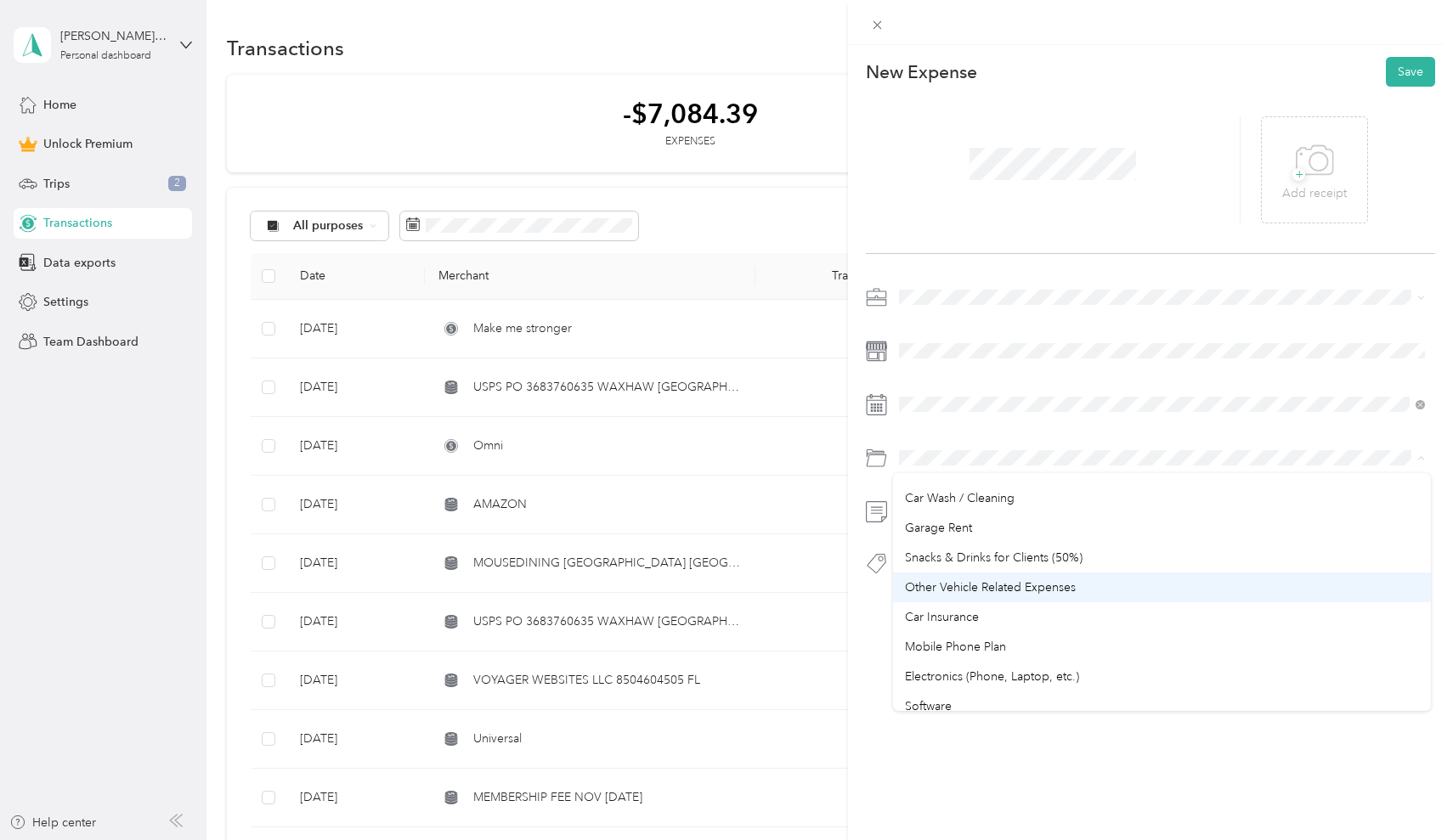
scroll to position [248, 0]
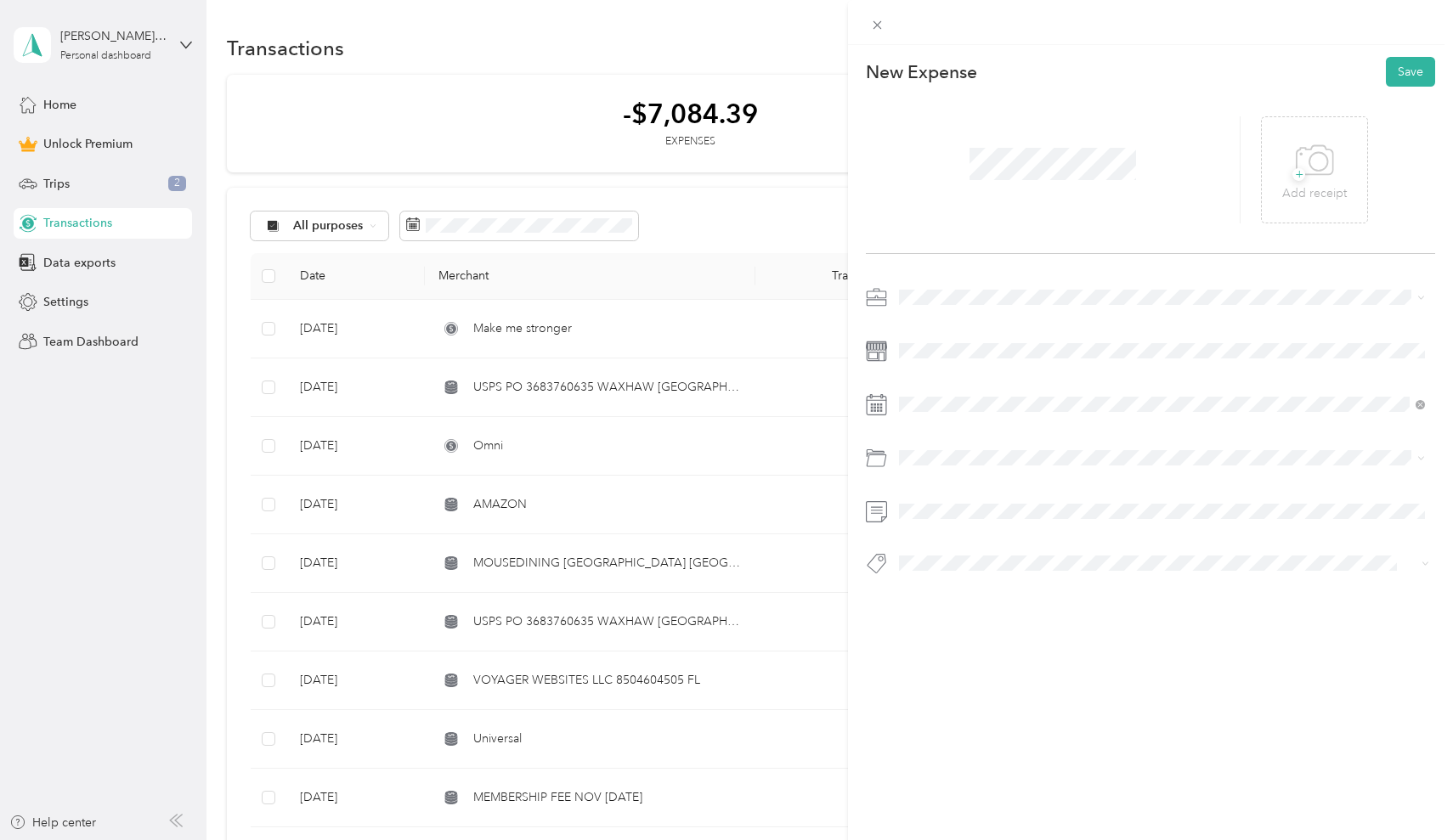
click at [981, 648] on li "Mobile Phone Plan" at bounding box center [1162, 644] width 539 height 30
click at [1417, 79] on button "Save" at bounding box center [1410, 72] width 49 height 30
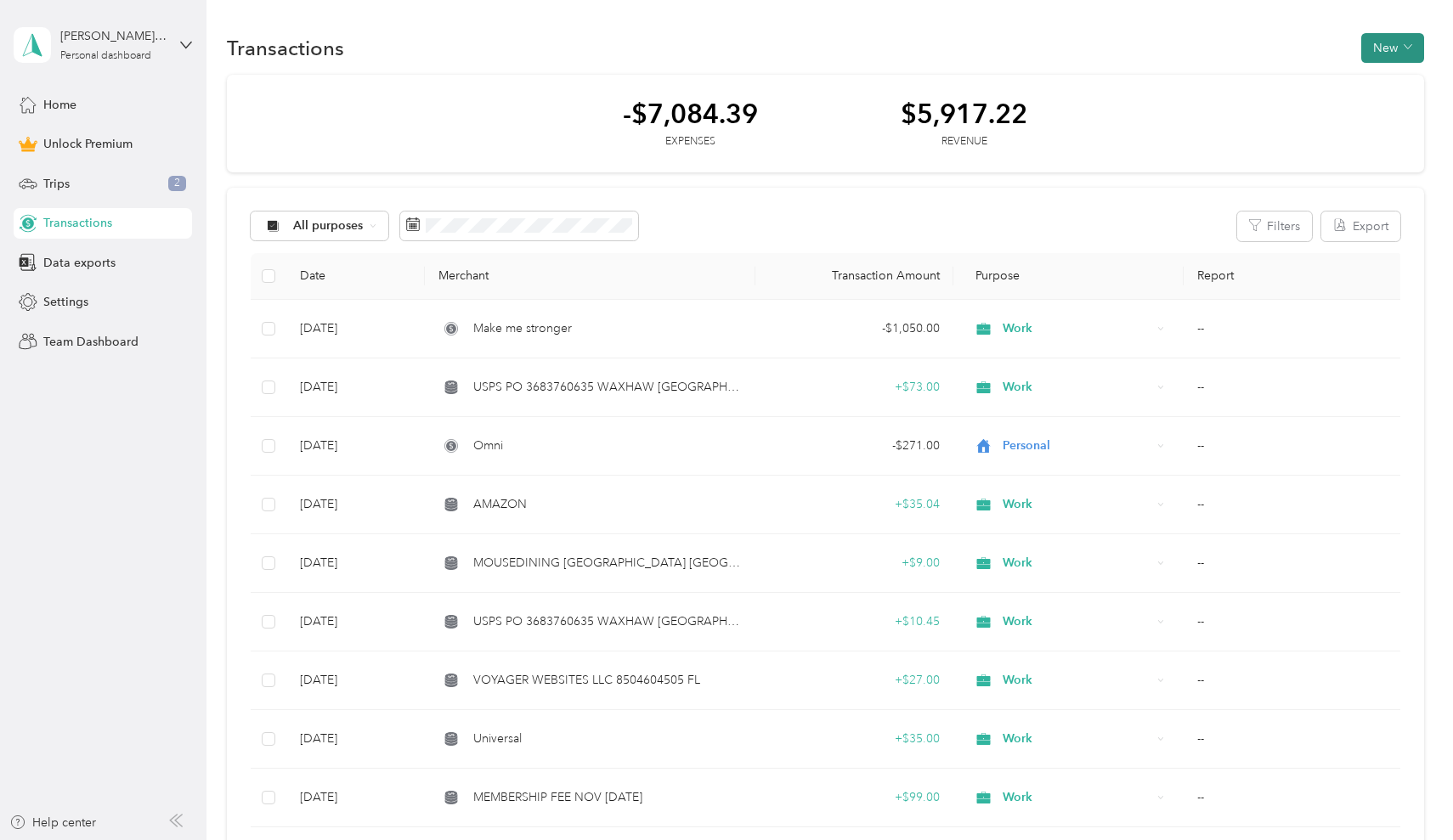
click at [1412, 51] on icon "button" at bounding box center [1408, 47] width 9 height 9
click at [1397, 79] on span "Expense" at bounding box center [1392, 80] width 46 height 17
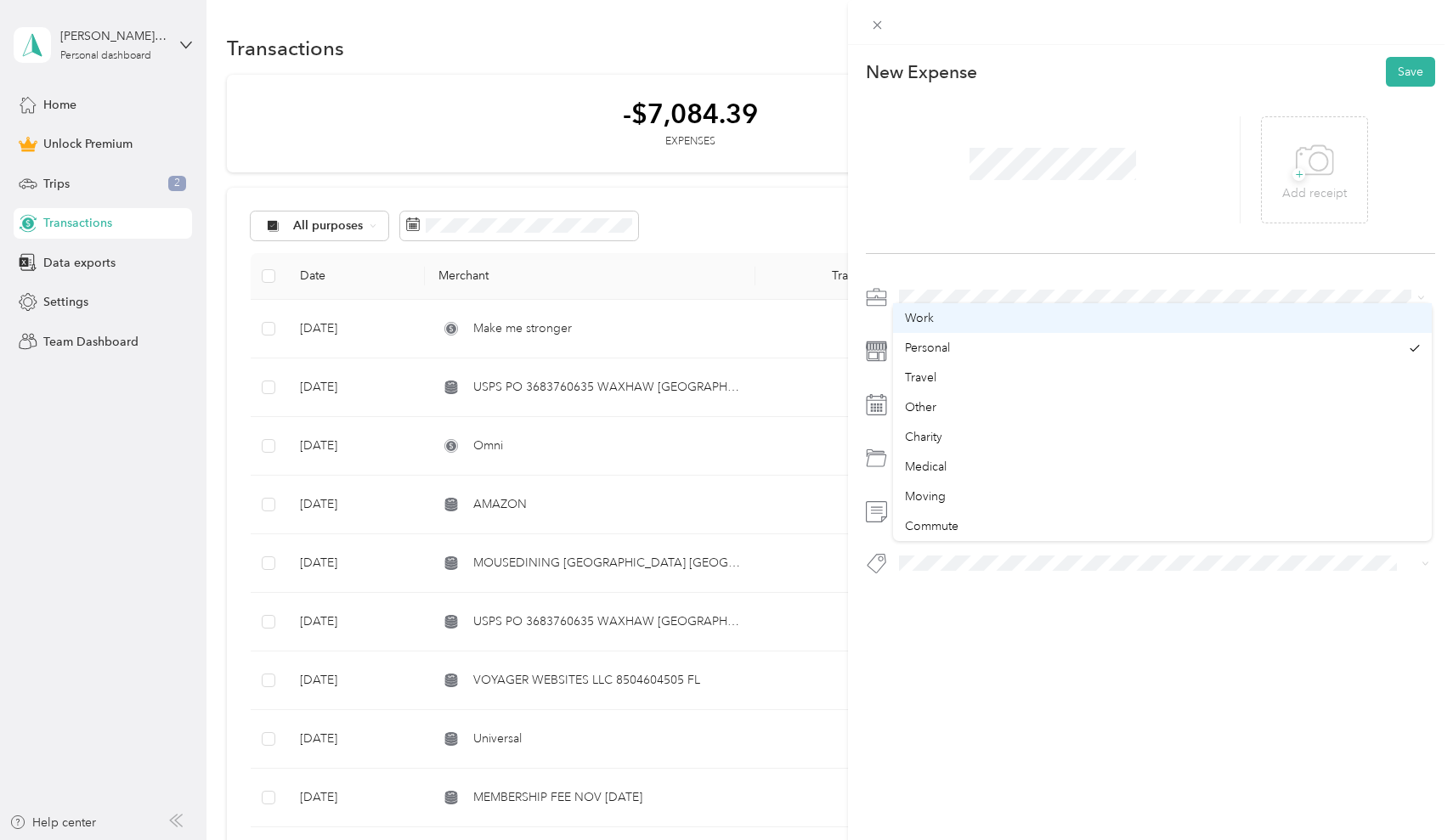
click at [933, 330] on li "Work" at bounding box center [1162, 318] width 539 height 30
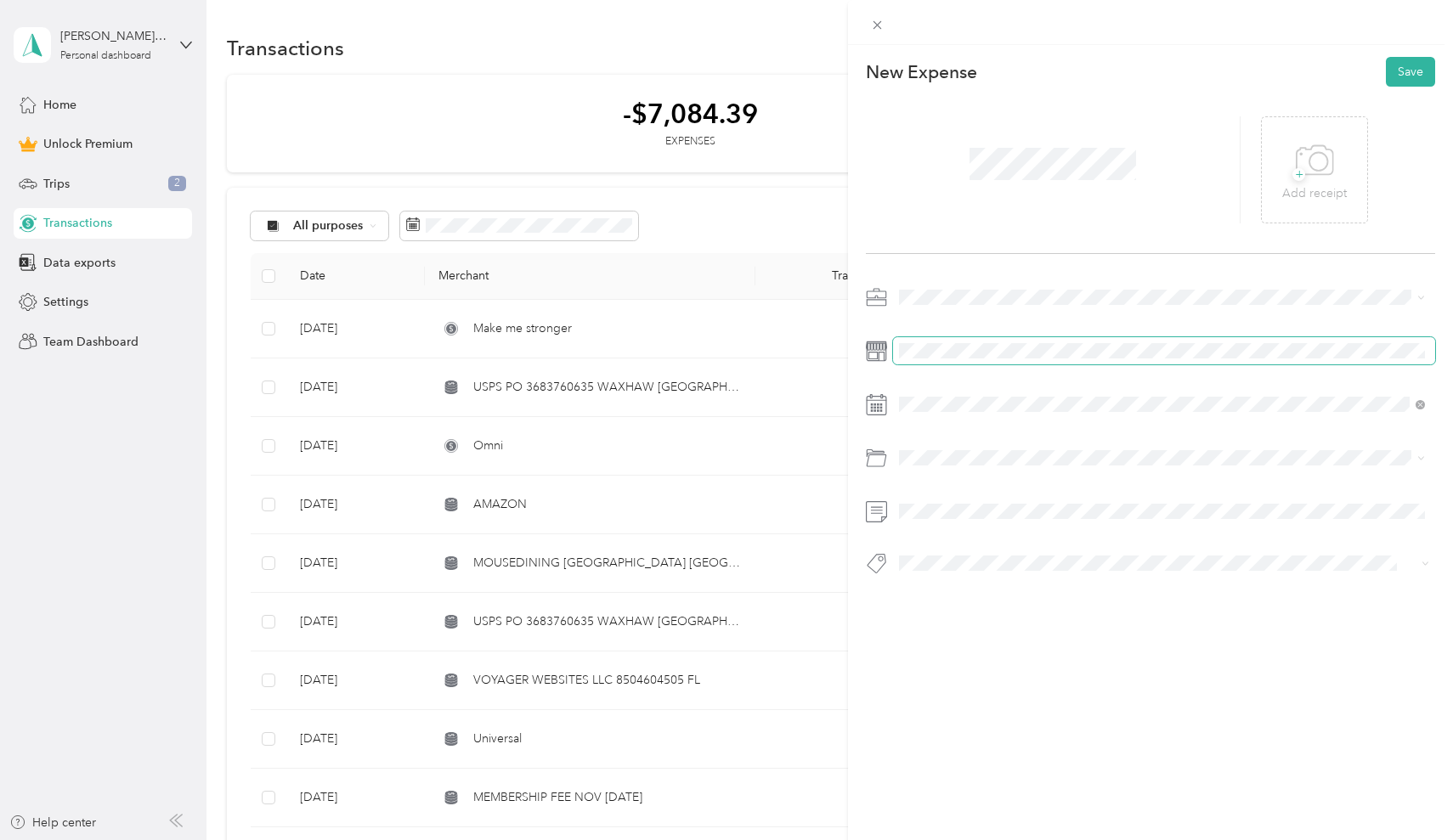
click at [931, 361] on span at bounding box center [1165, 350] width 543 height 27
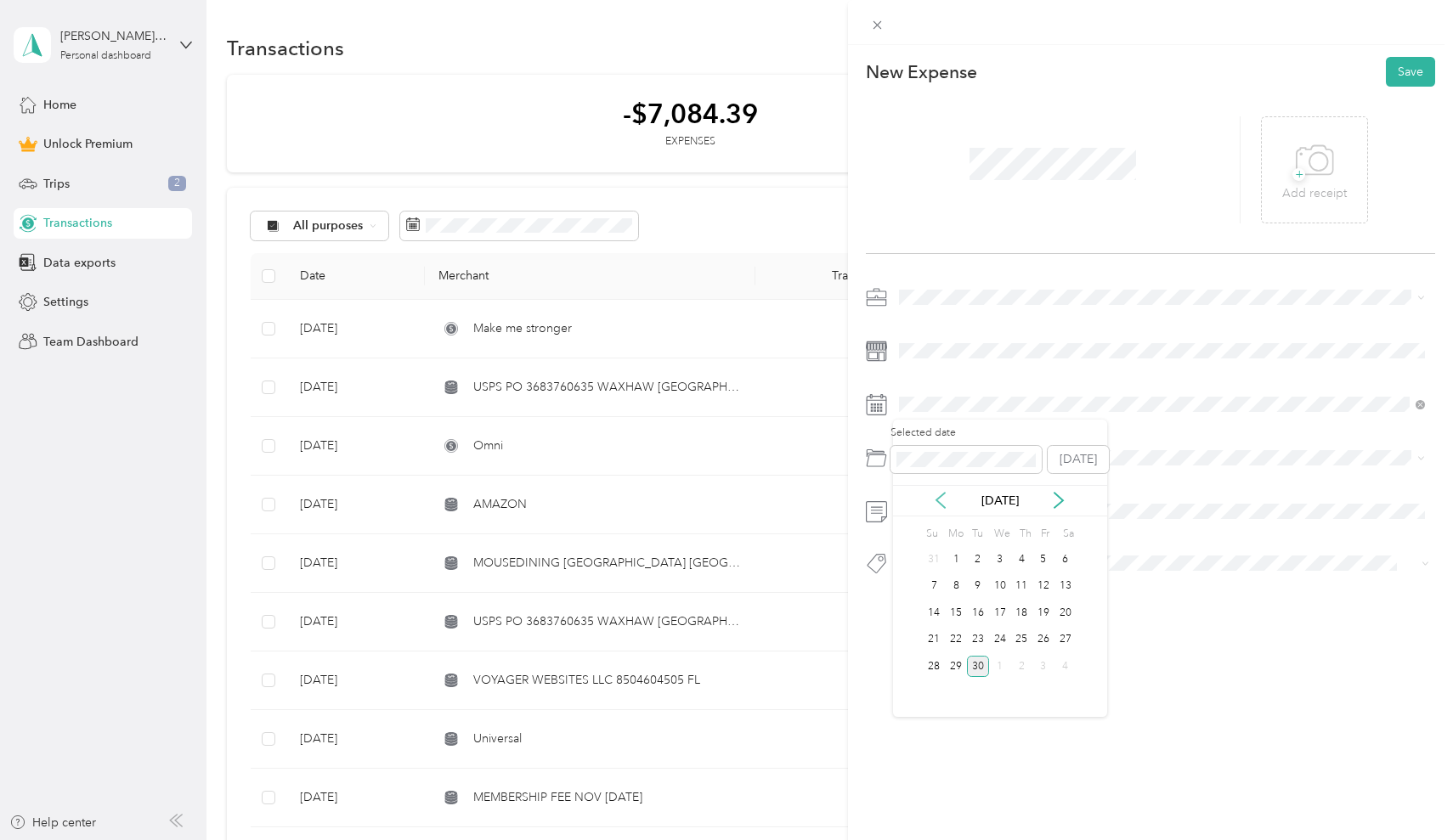
click at [933, 499] on icon at bounding box center [940, 499] width 17 height 17
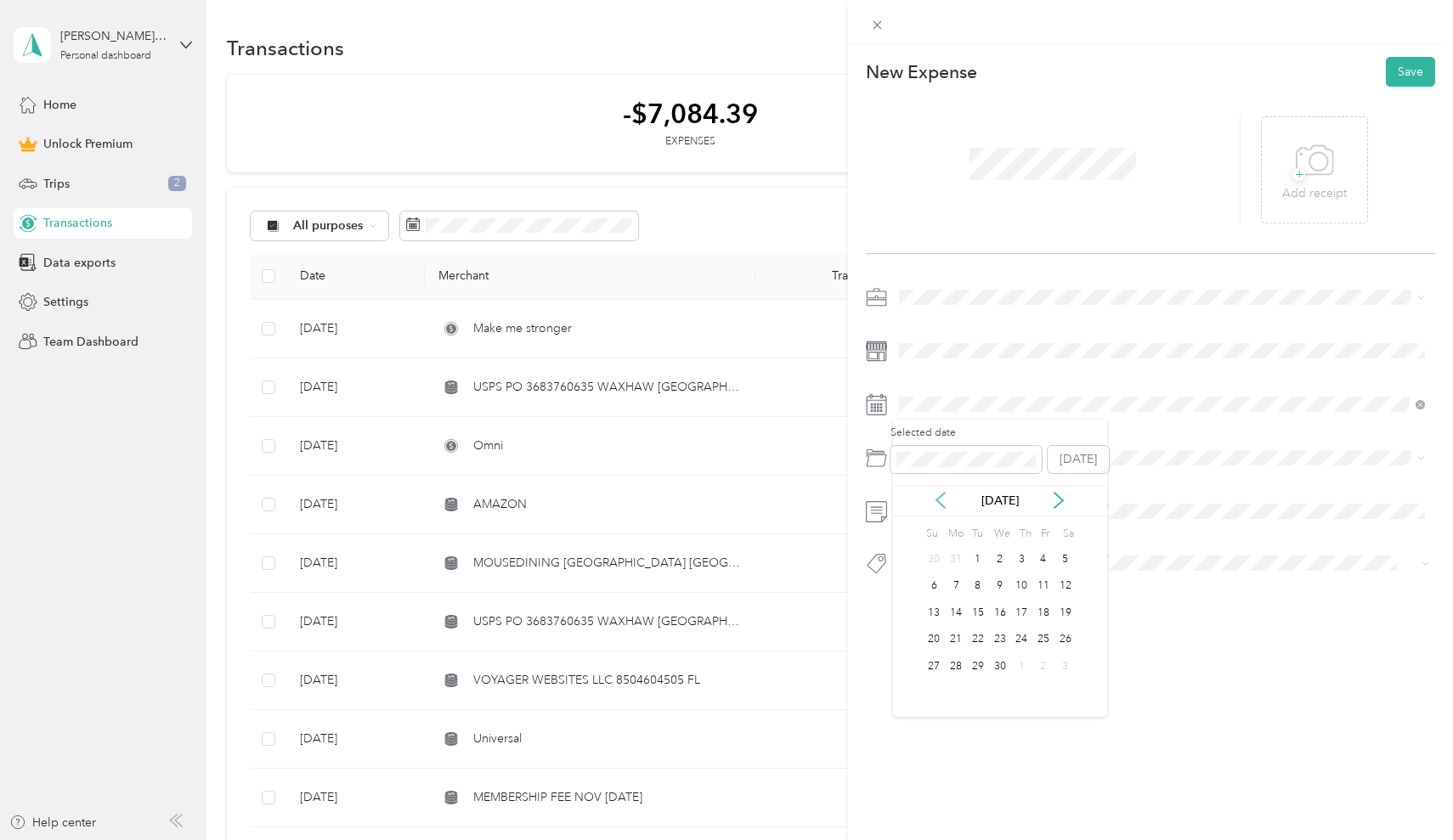
click at [933, 499] on icon at bounding box center [940, 499] width 17 height 17
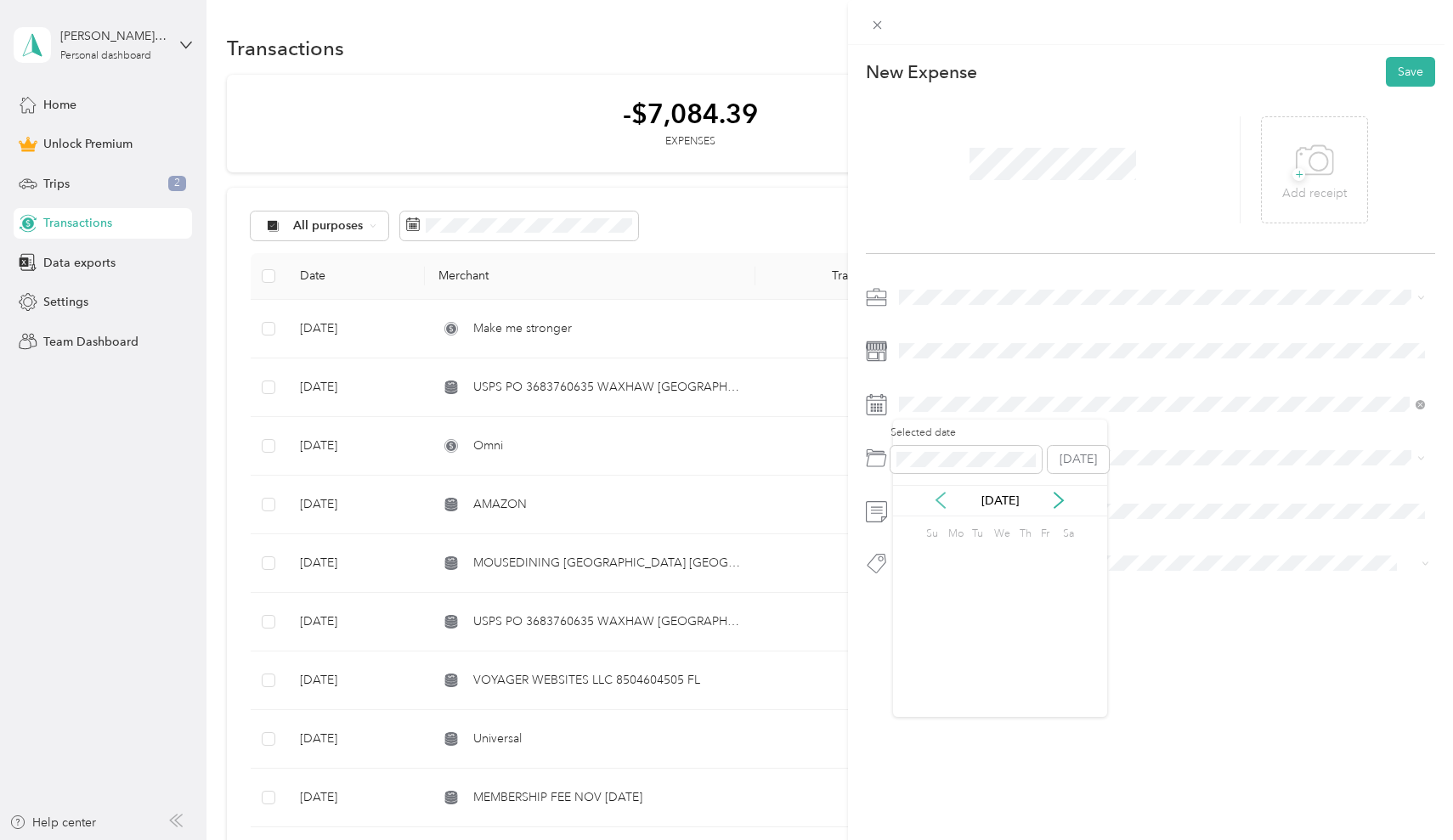
click at [933, 499] on icon at bounding box center [940, 499] width 17 height 17
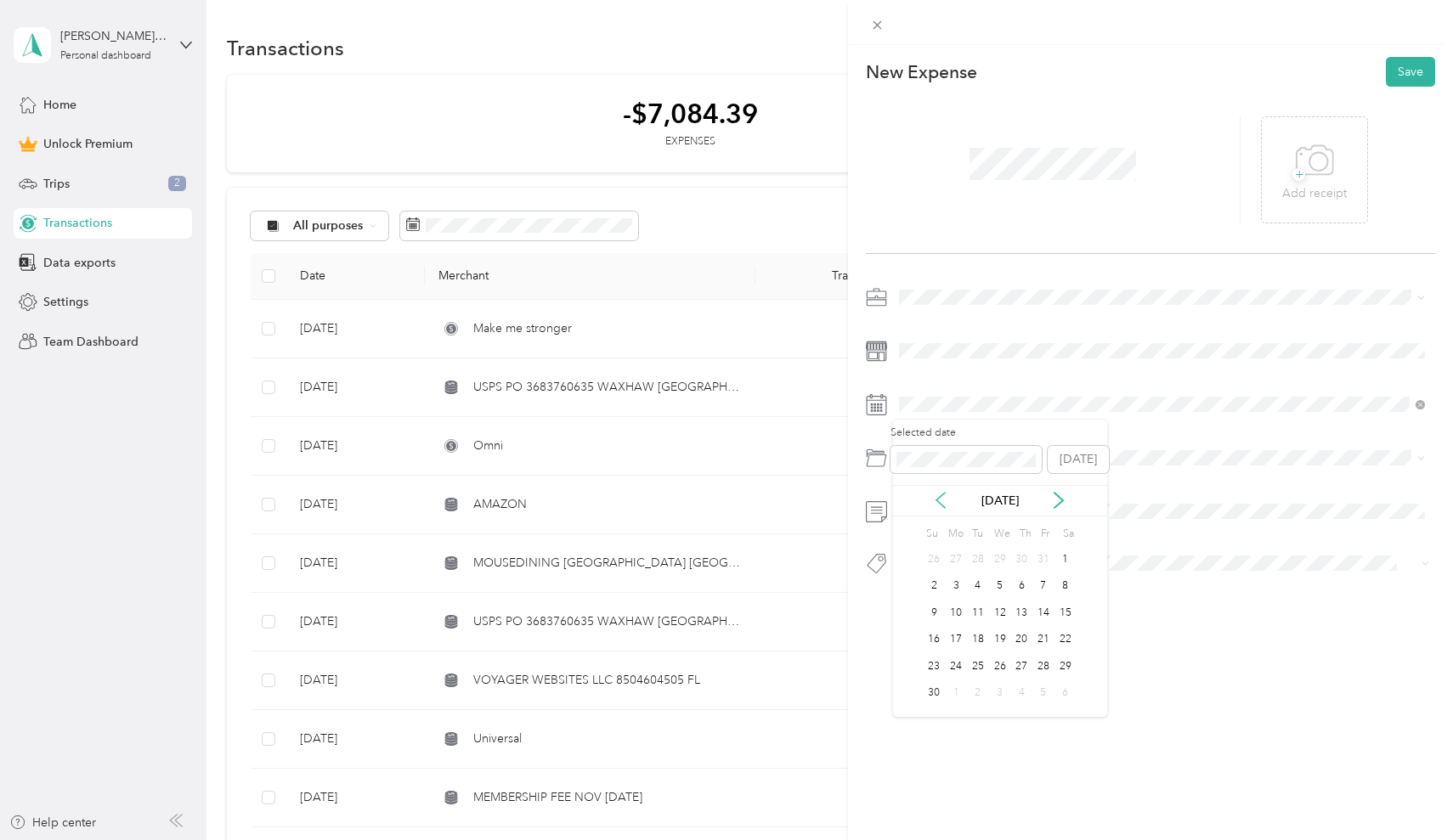
click at [933, 499] on icon at bounding box center [940, 499] width 17 height 17
click at [1070, 640] on div "23" at bounding box center [1064, 640] width 22 height 21
click at [1411, 78] on button "Save" at bounding box center [1410, 72] width 49 height 30
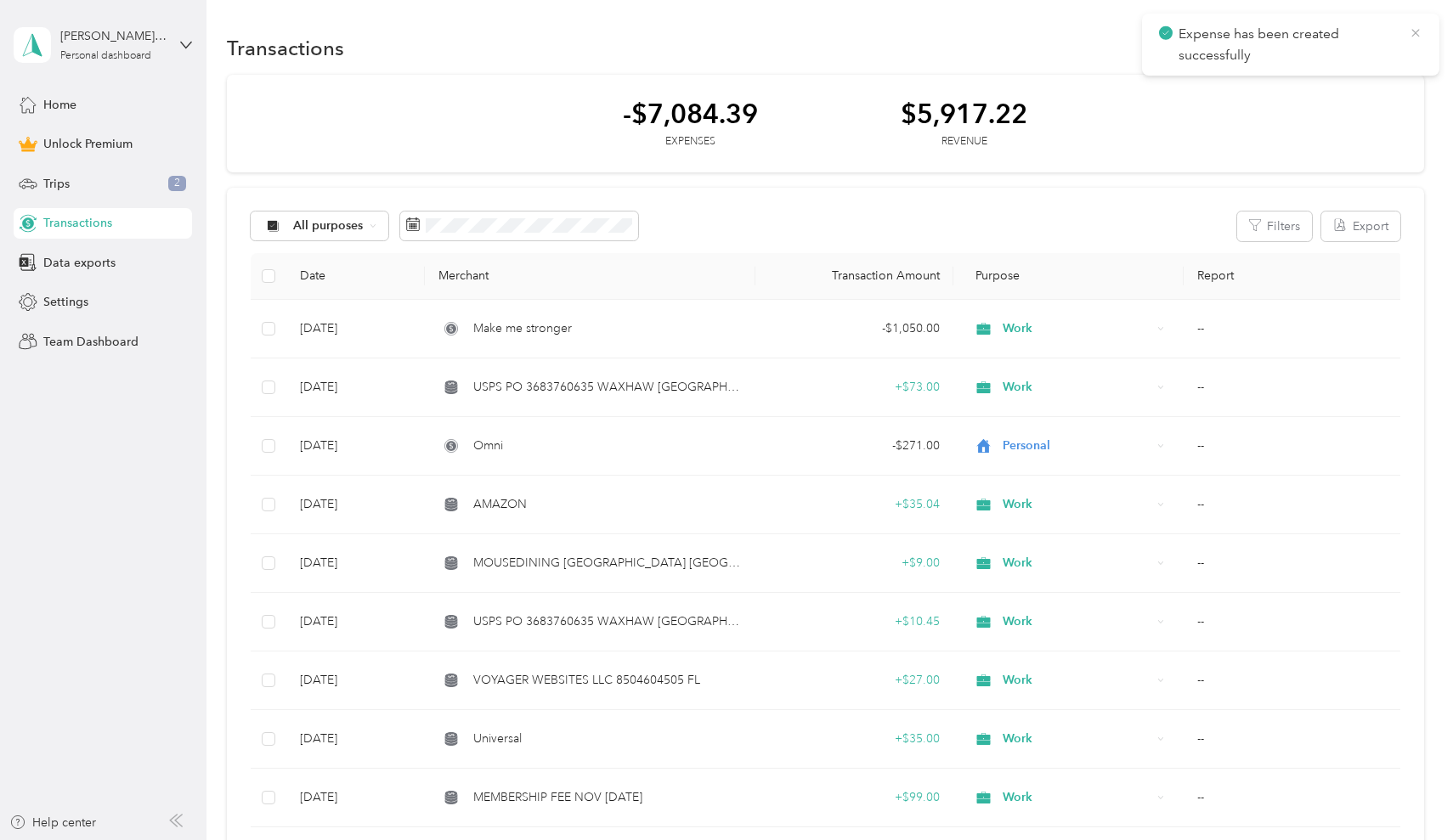
click at [1416, 34] on icon at bounding box center [1415, 32] width 8 height 8
click at [1390, 55] on button "New" at bounding box center [1393, 48] width 63 height 30
click at [1387, 79] on span "Expense" at bounding box center [1392, 80] width 46 height 17
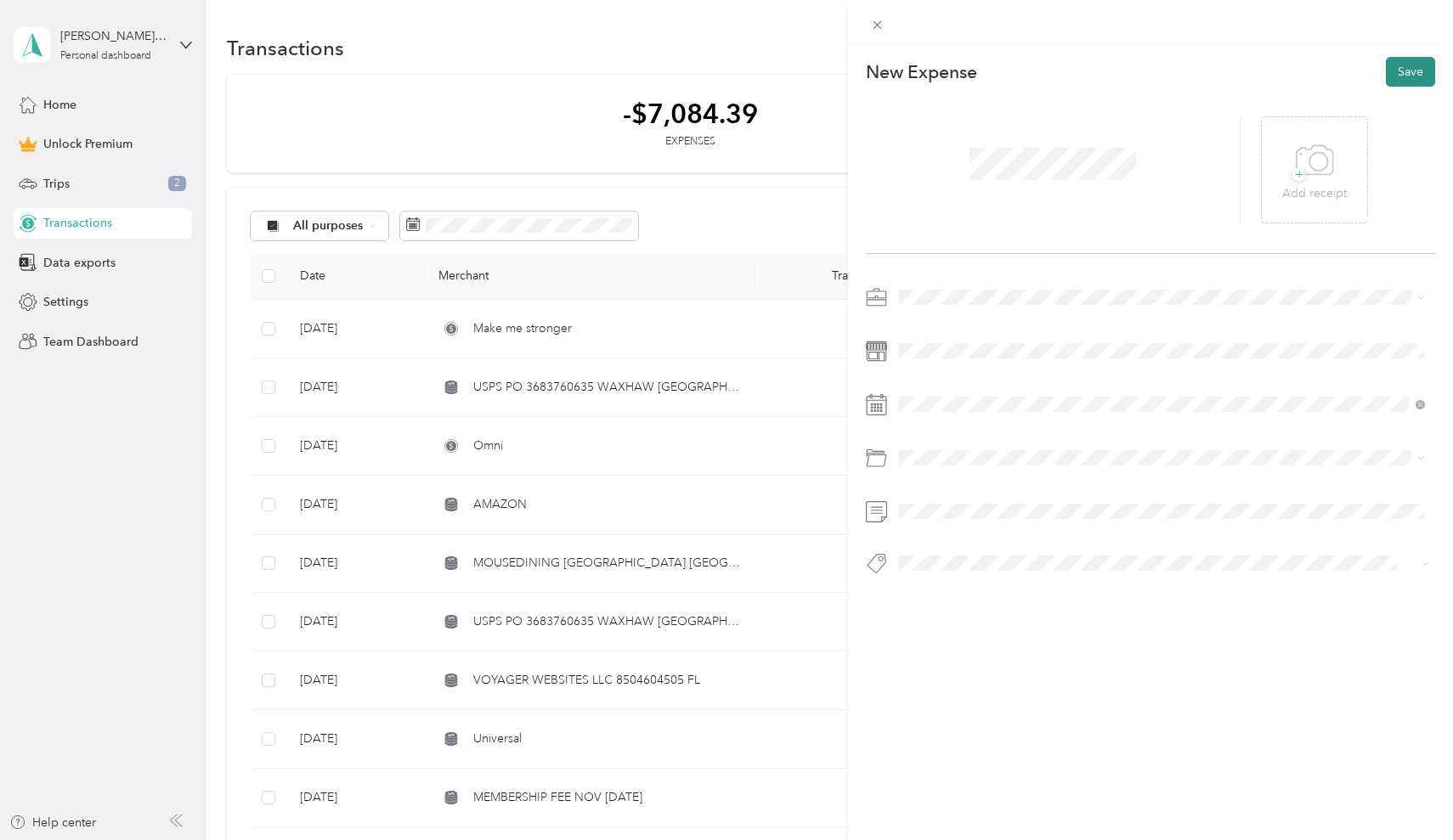
click at [1404, 72] on button "Save" at bounding box center [1410, 72] width 49 height 30
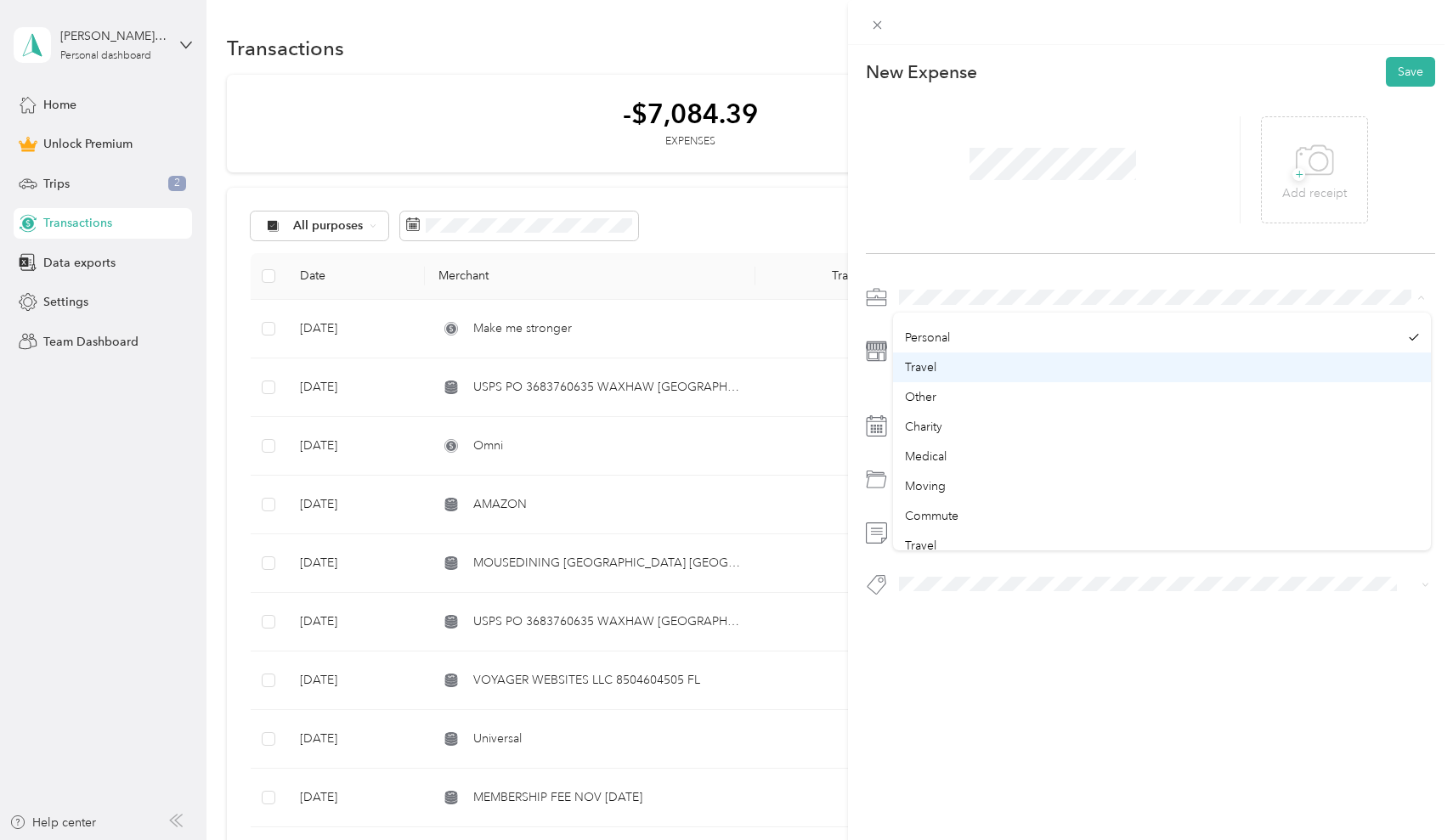
scroll to position [21, 0]
